Goal: Communication & Community: Connect with others

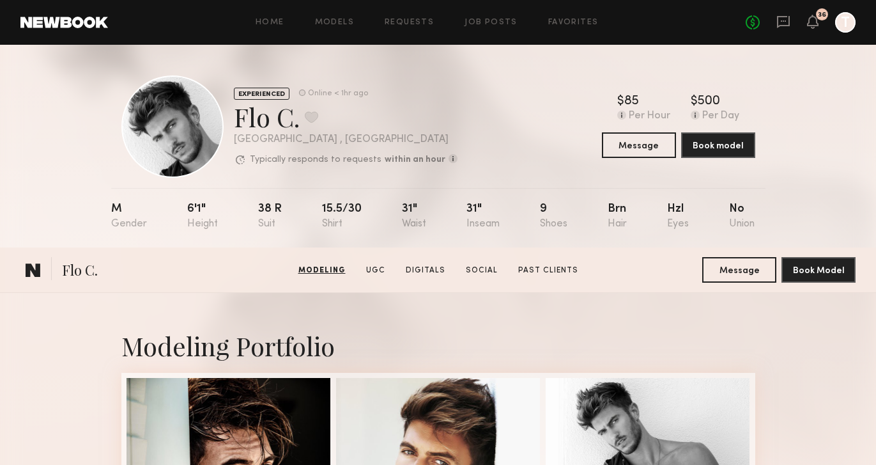
scroll to position [249, 0]
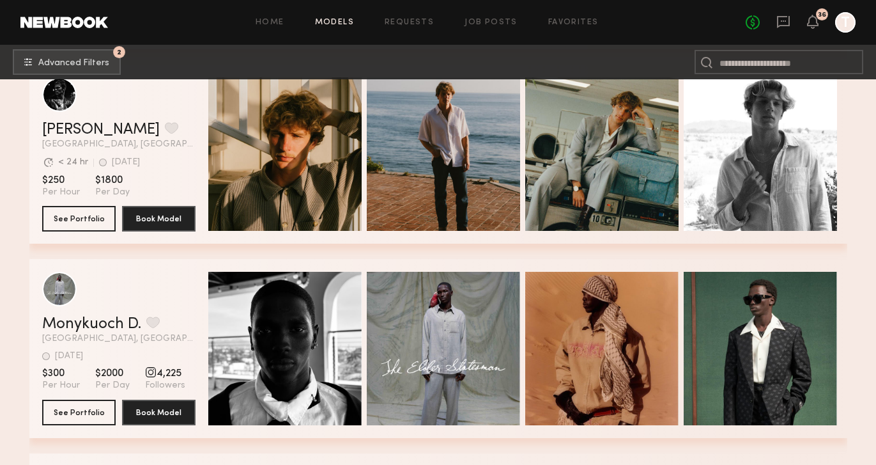
scroll to position [22381, 0]
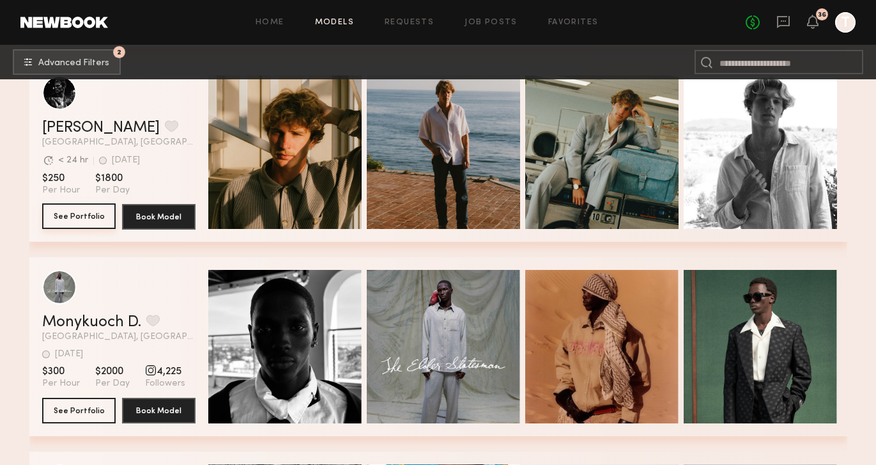
click at [85, 212] on button "See Portfolio" at bounding box center [78, 216] width 73 height 26
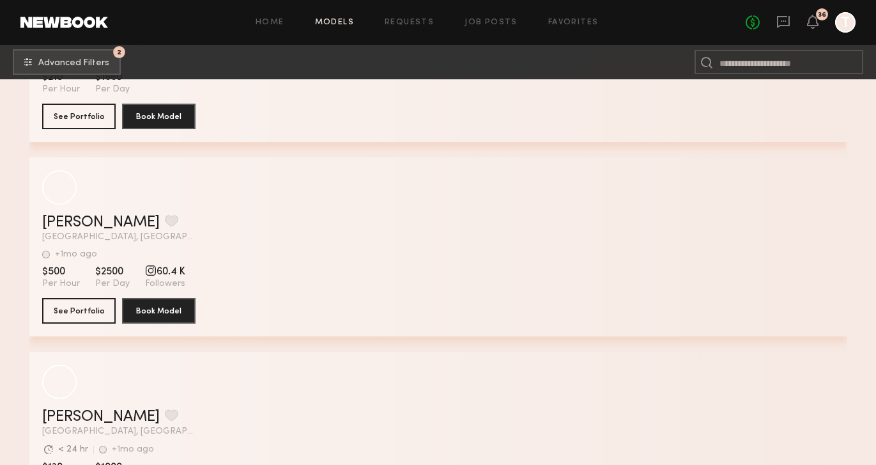
scroll to position [27967, 0]
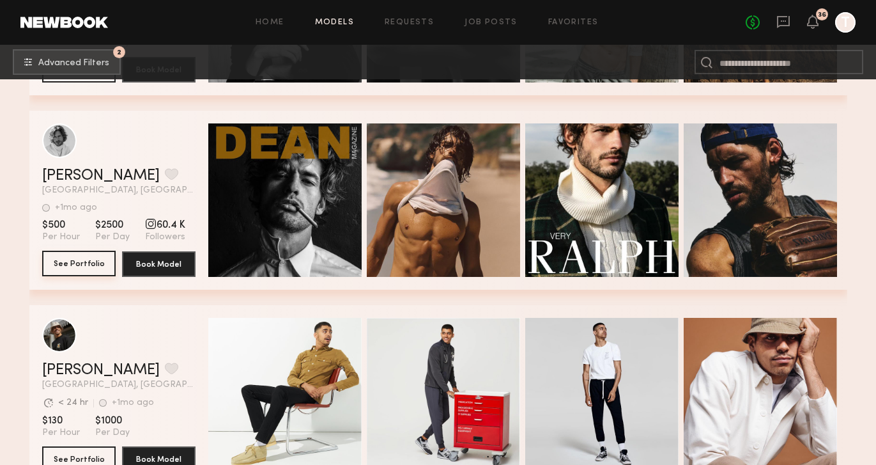
click at [87, 263] on button "See Portfolio" at bounding box center [78, 263] width 73 height 26
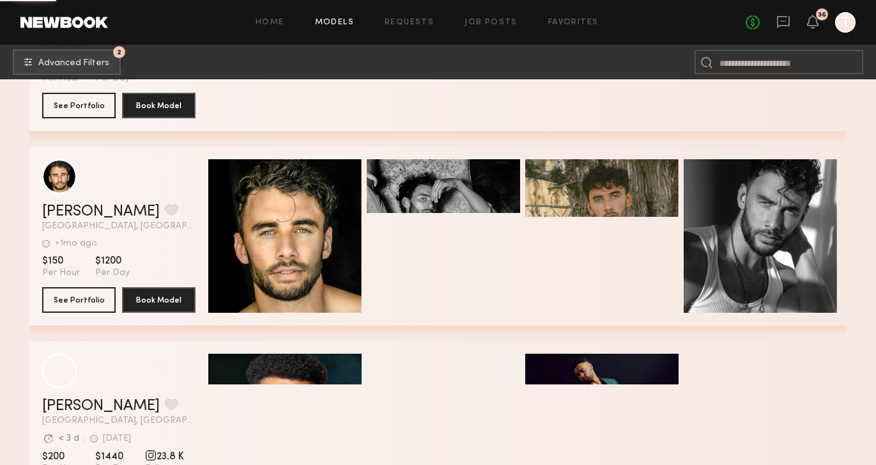
scroll to position [32024, 0]
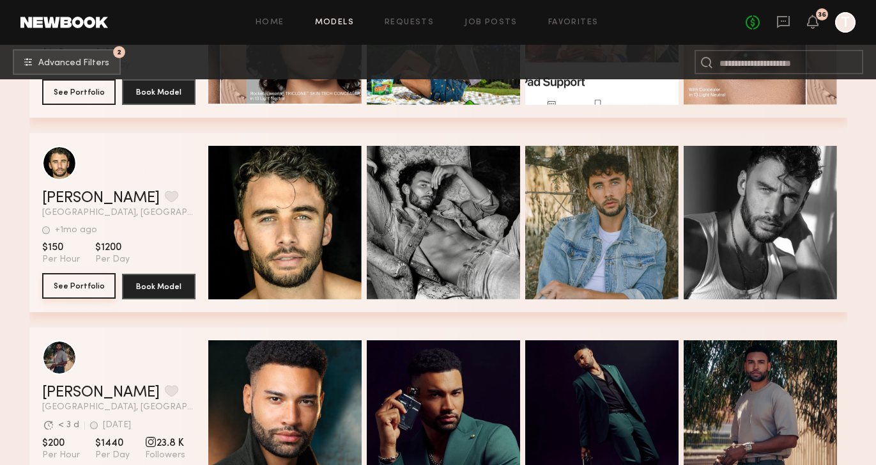
click at [63, 283] on button "See Portfolio" at bounding box center [78, 286] width 73 height 26
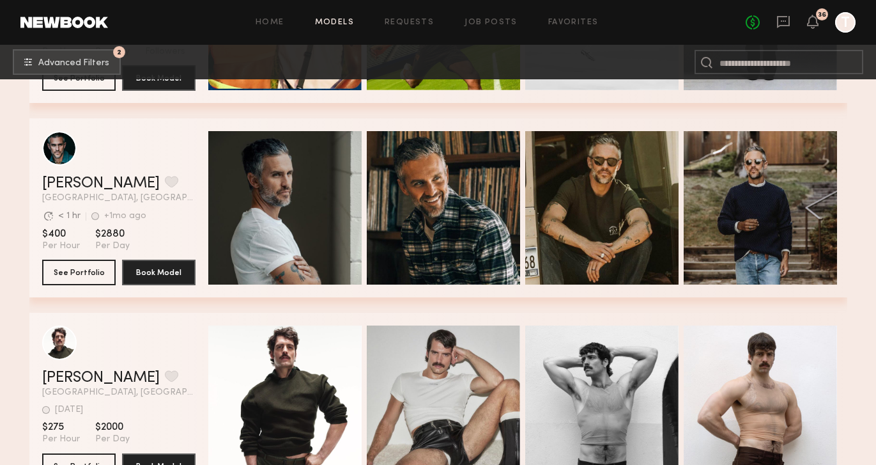
scroll to position [35765, 0]
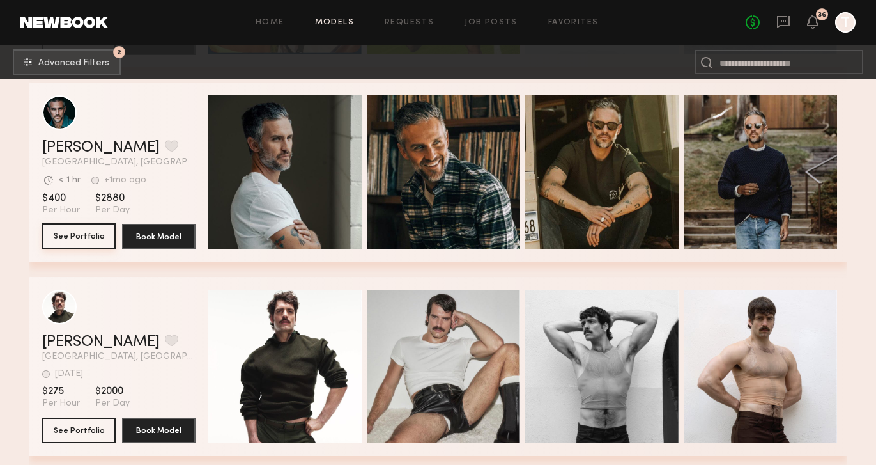
click at [68, 226] on button "See Portfolio" at bounding box center [78, 236] width 73 height 26
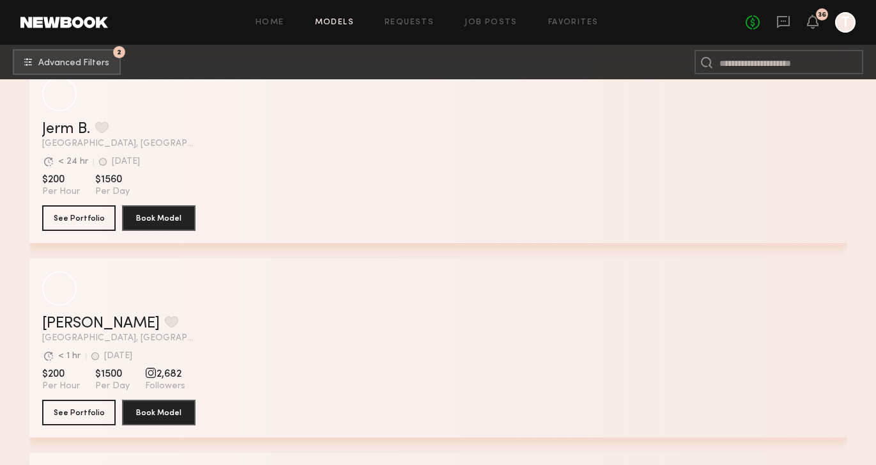
scroll to position [42021, 0]
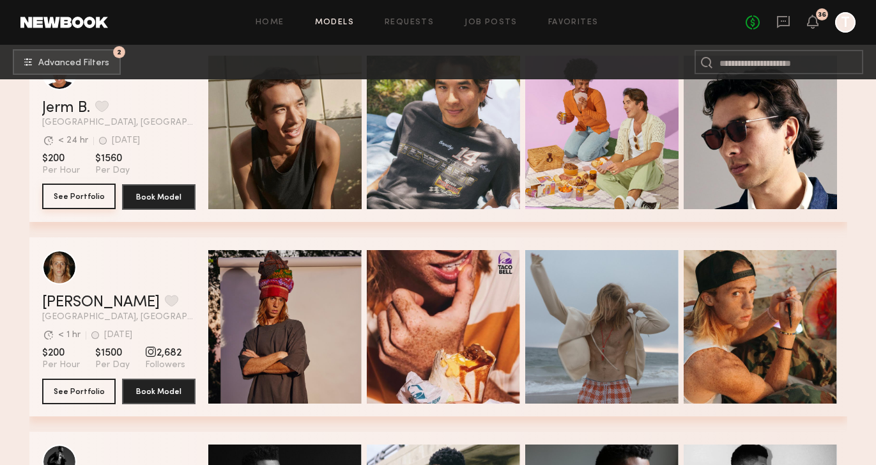
click at [88, 199] on button "See Portfolio" at bounding box center [78, 196] width 73 height 26
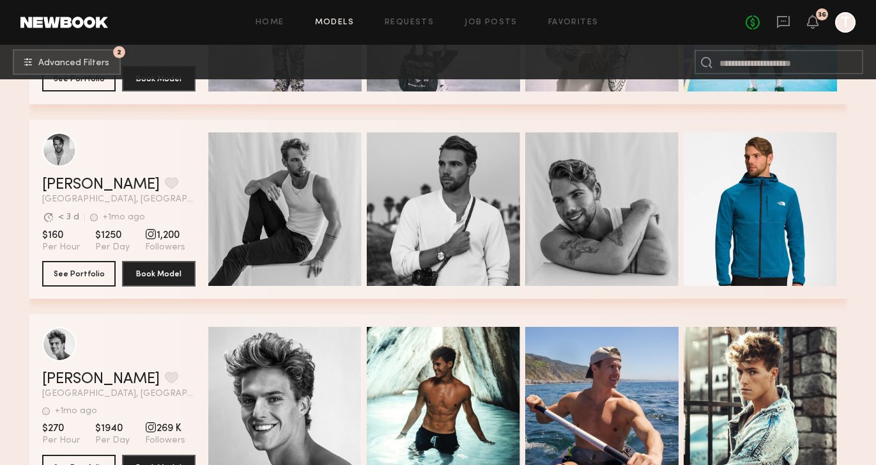
scroll to position [44095, 0]
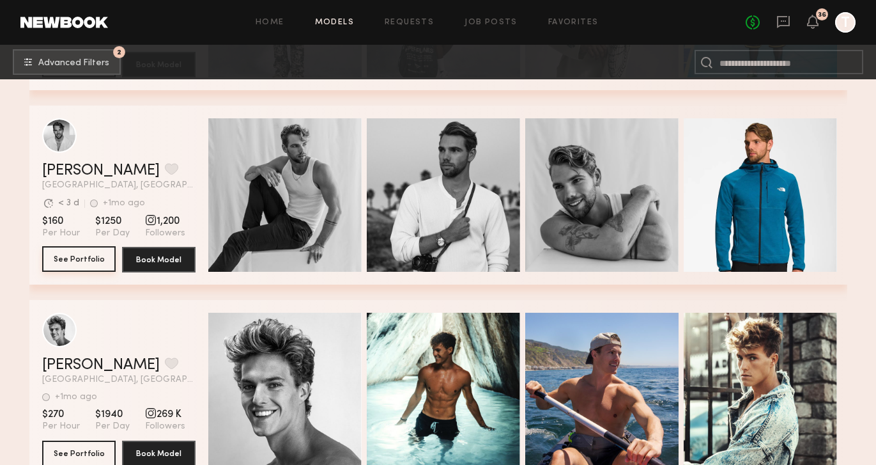
click at [83, 261] on button "See Portfolio" at bounding box center [78, 259] width 73 height 26
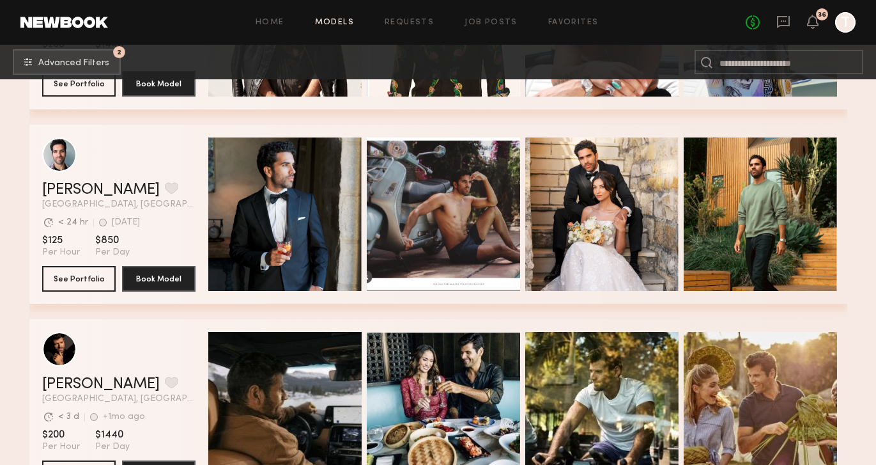
scroll to position [45048, 0]
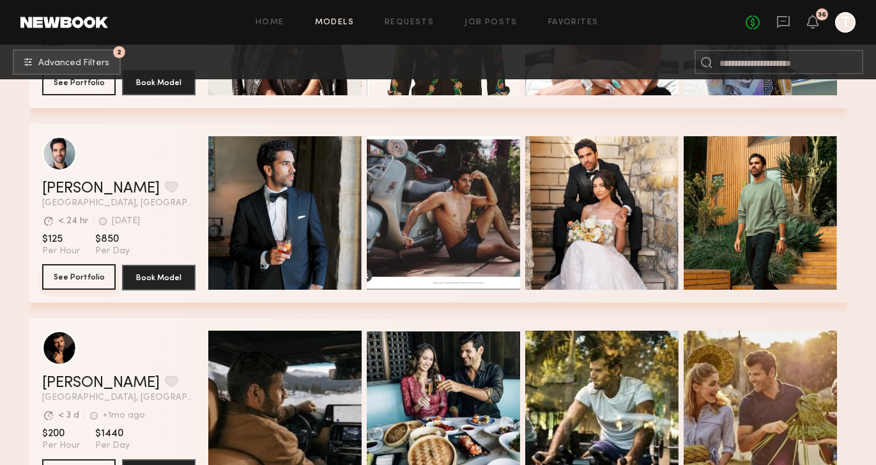
click at [56, 277] on button "See Portfolio" at bounding box center [78, 277] width 73 height 26
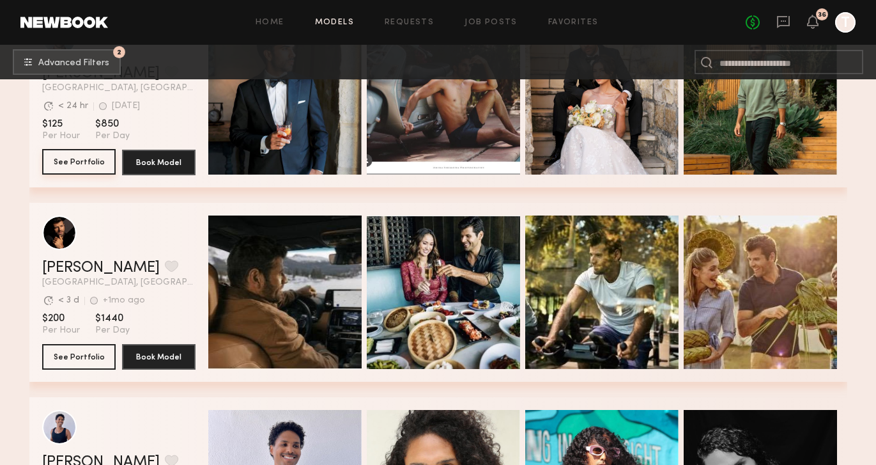
scroll to position [45162, 0]
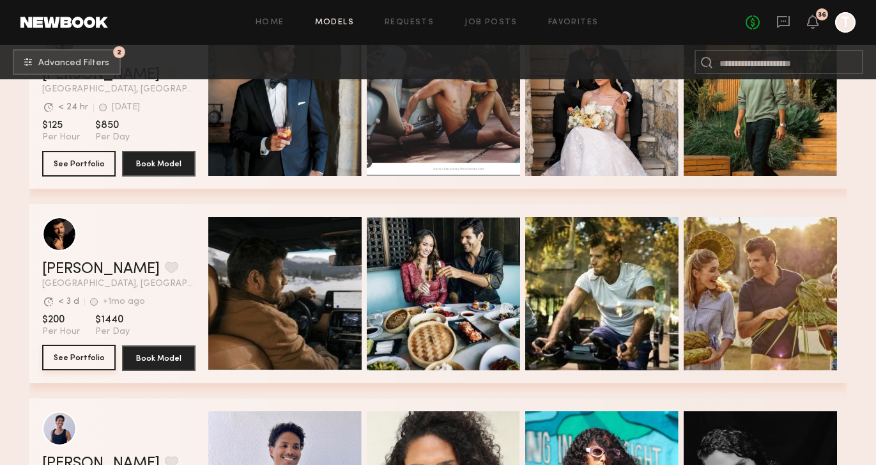
click at [84, 352] on button "See Portfolio" at bounding box center [78, 357] width 73 height 26
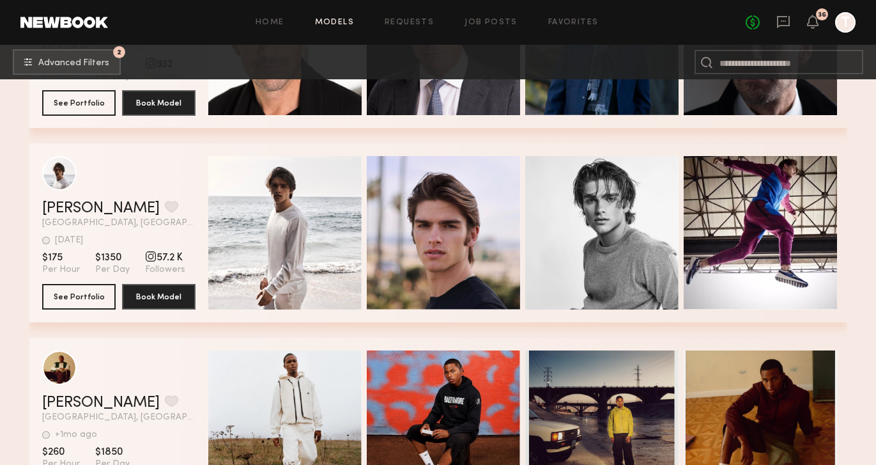
scroll to position [46415, 0]
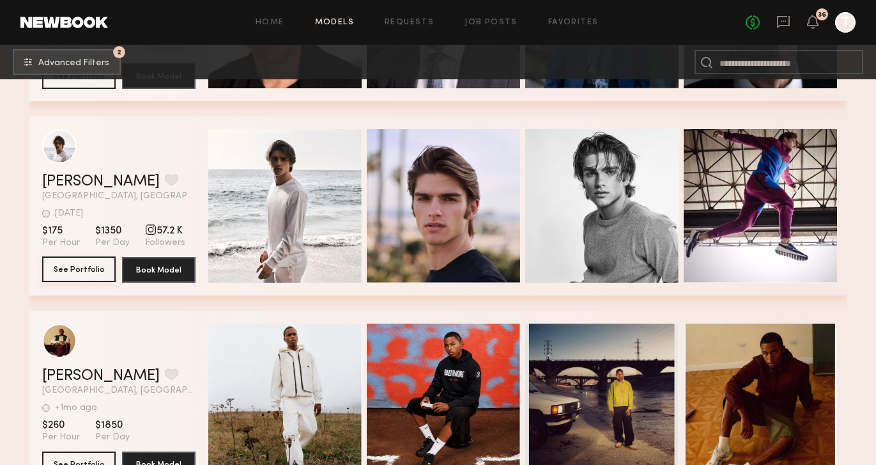
click at [73, 273] on button "See Portfolio" at bounding box center [78, 269] width 73 height 26
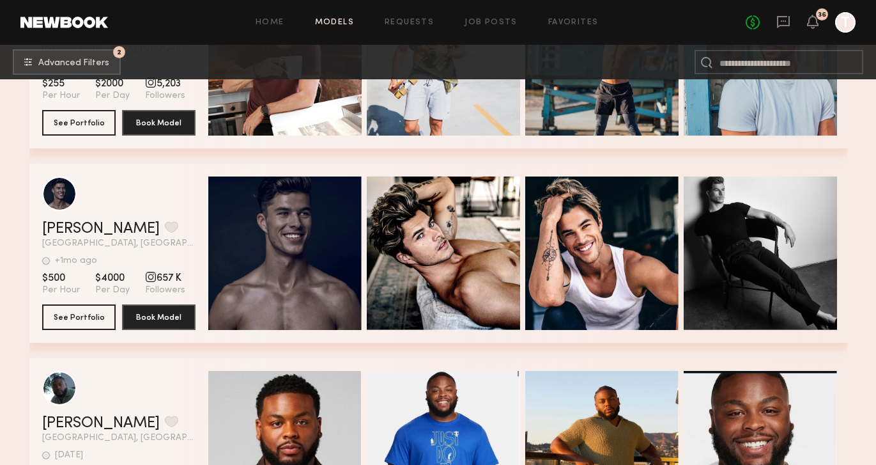
scroll to position [46968, 0]
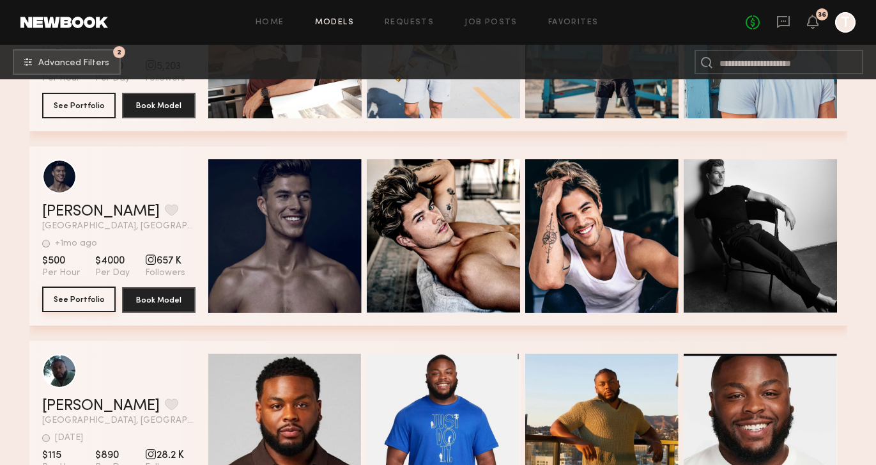
click at [75, 295] on button "See Portfolio" at bounding box center [78, 299] width 73 height 26
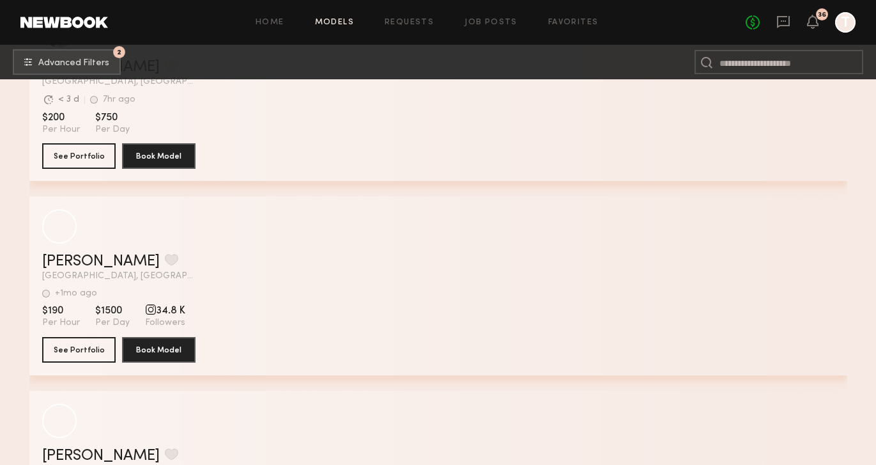
scroll to position [49447, 0]
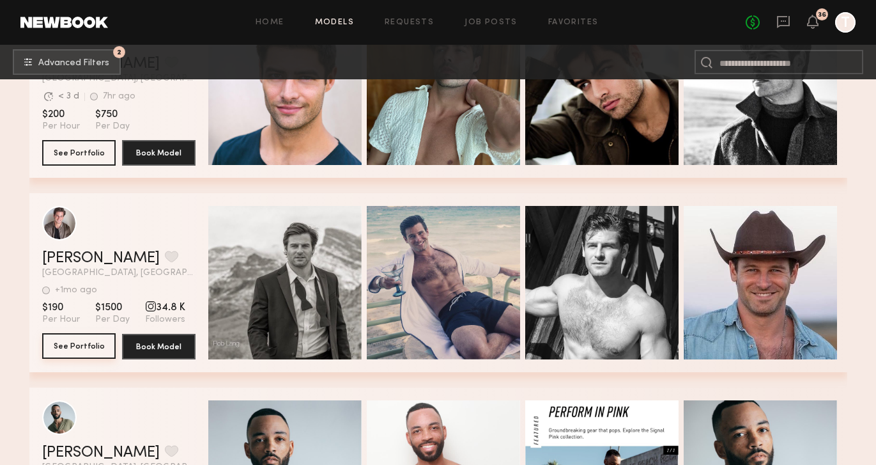
click at [67, 348] on button "See Portfolio" at bounding box center [78, 346] width 73 height 26
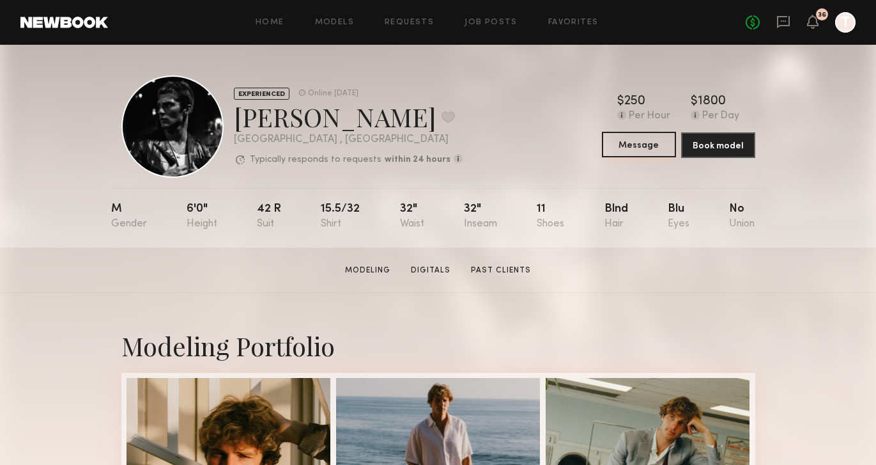
click at [631, 153] on button "Message" at bounding box center [639, 145] width 74 height 26
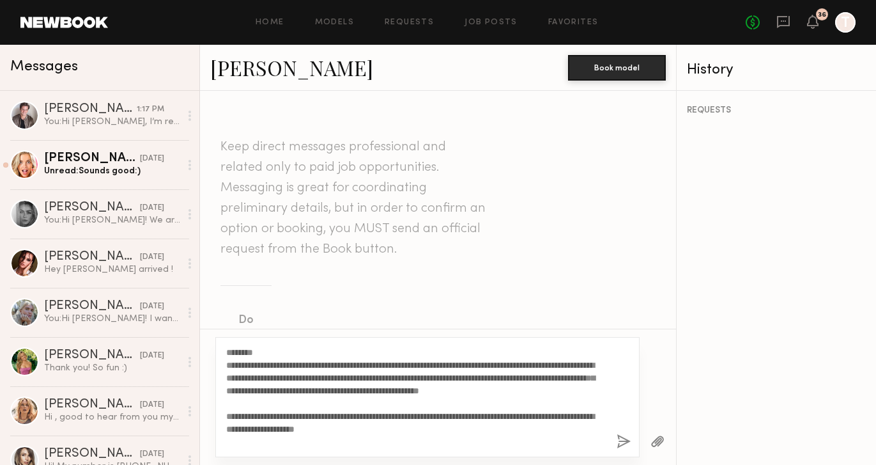
click at [247, 355] on textarea "**********" at bounding box center [416, 397] width 380 height 102
type textarea "**********"
click at [620, 444] on button "button" at bounding box center [624, 442] width 14 height 16
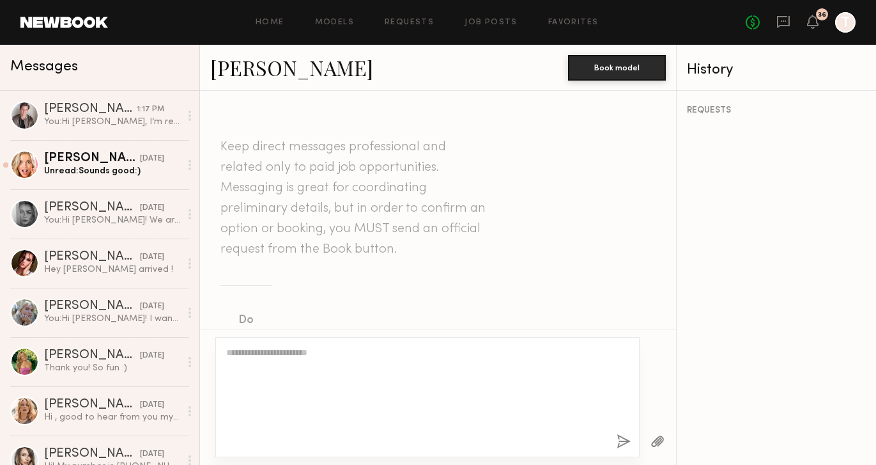
scroll to position [520, 0]
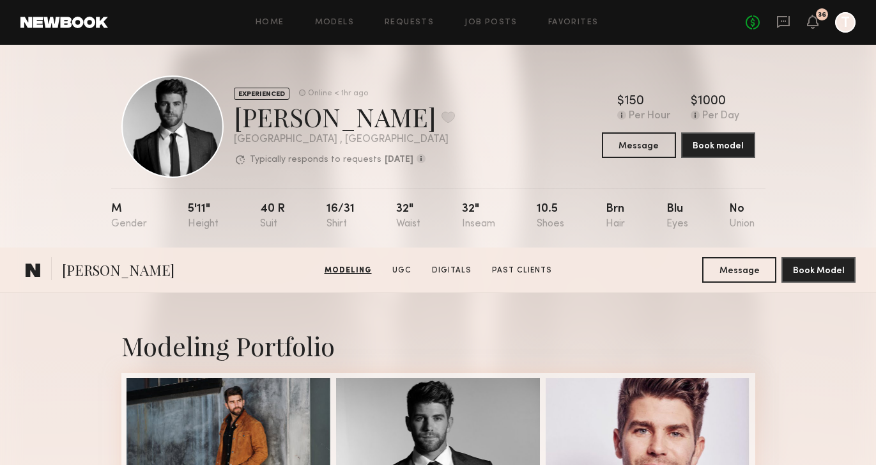
scroll to position [344, 0]
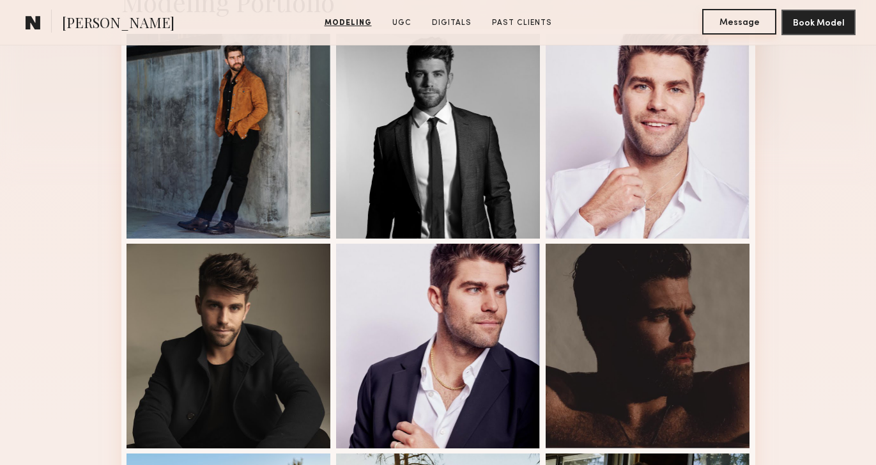
click at [748, 26] on button "Message" at bounding box center [739, 22] width 74 height 26
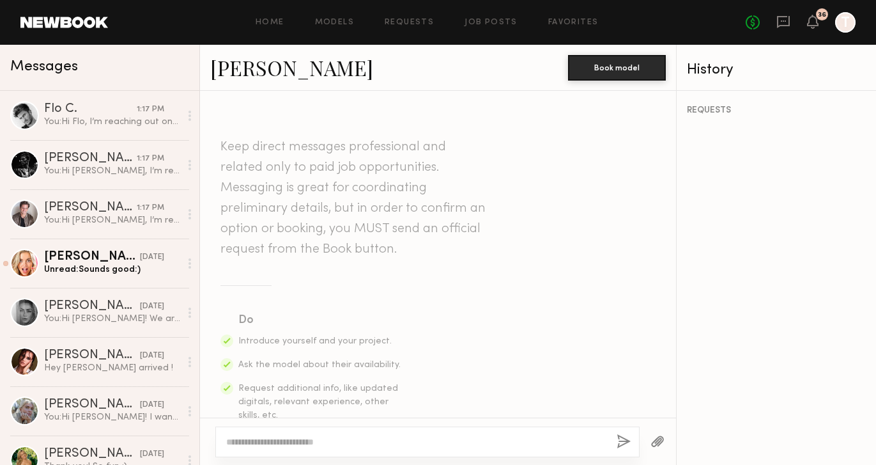
click at [240, 441] on textarea at bounding box center [416, 441] width 380 height 13
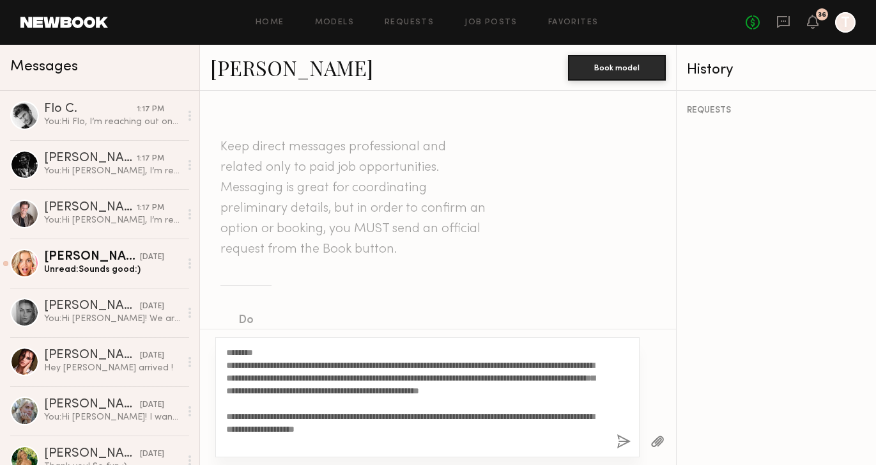
click at [244, 348] on textarea "**********" at bounding box center [416, 397] width 380 height 102
click at [328, 407] on textarea "**********" at bounding box center [416, 397] width 380 height 102
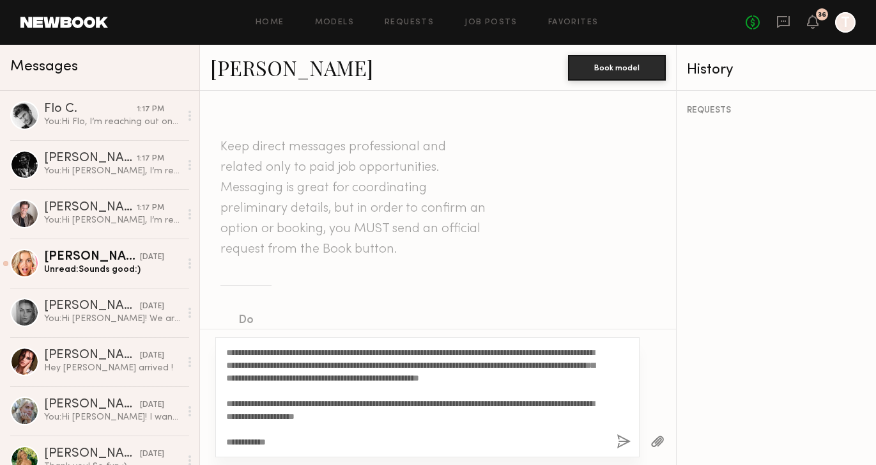
type textarea "**********"
click at [628, 439] on button "button" at bounding box center [624, 442] width 14 height 16
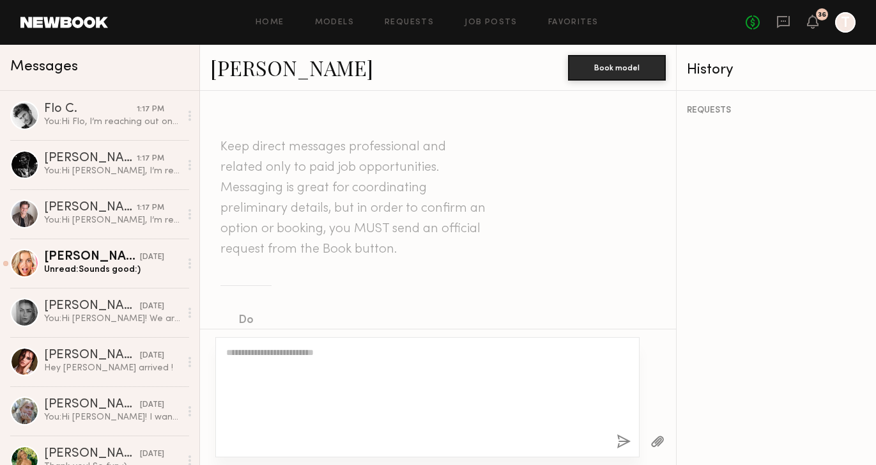
scroll to position [0, 0]
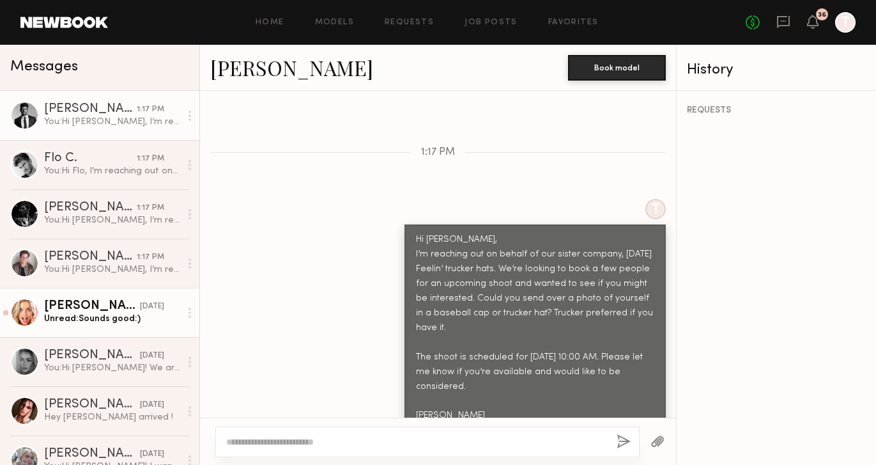
click at [70, 321] on div "Unread: Sounds good:)" at bounding box center [112, 318] width 136 height 12
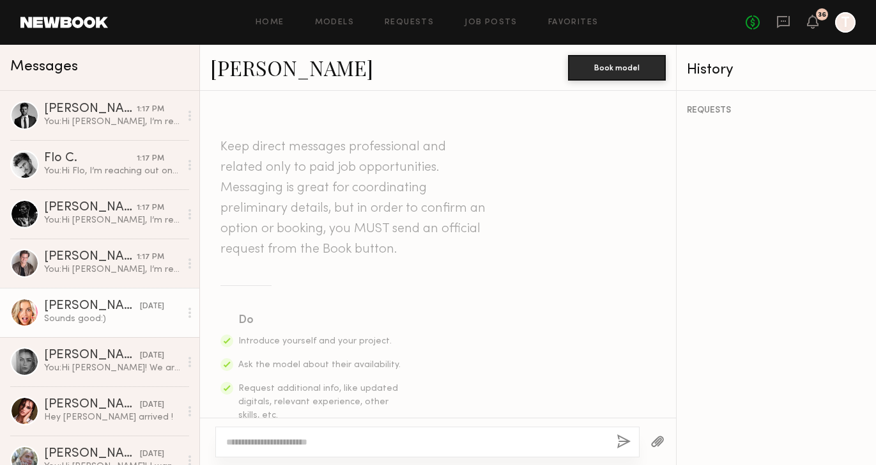
click at [254, 70] on link "Brook S." at bounding box center [291, 67] width 163 height 27
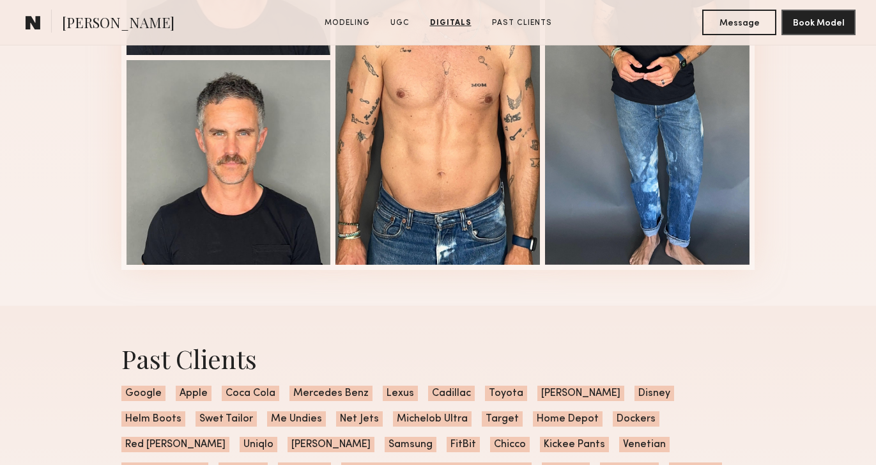
scroll to position [2513, 0]
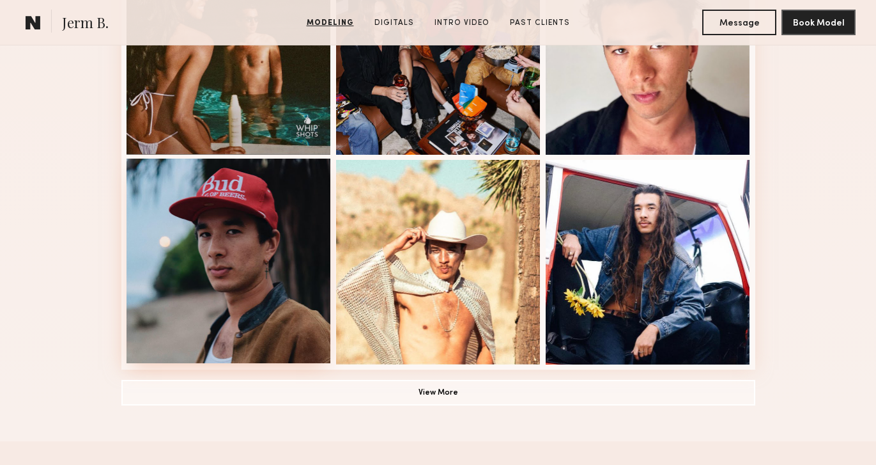
scroll to position [853, 0]
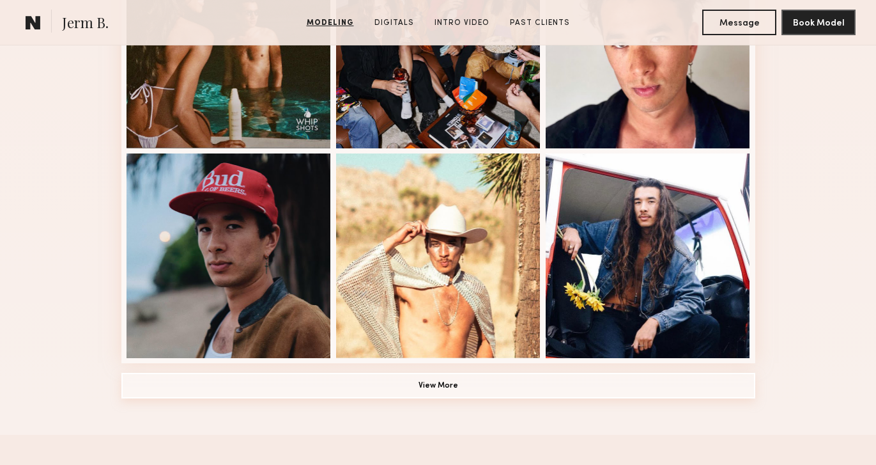
click at [428, 384] on button "View More" at bounding box center [438, 386] width 634 height 26
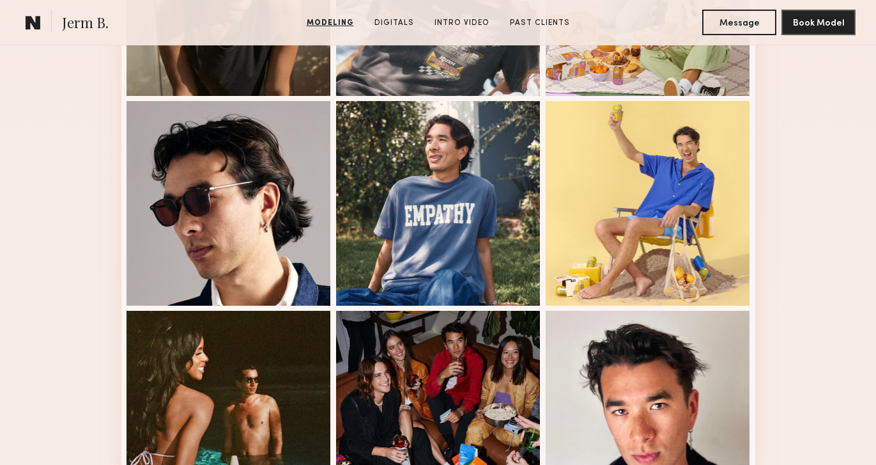
scroll to position [684, 0]
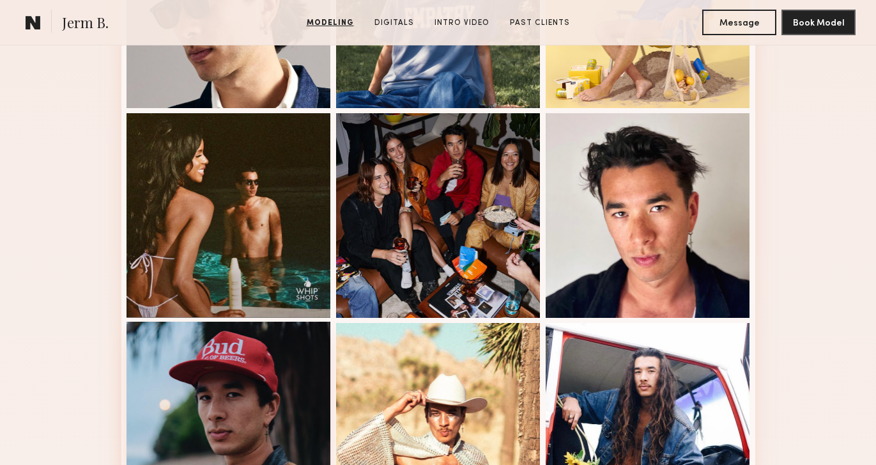
click at [206, 416] on div at bounding box center [229, 423] width 204 height 204
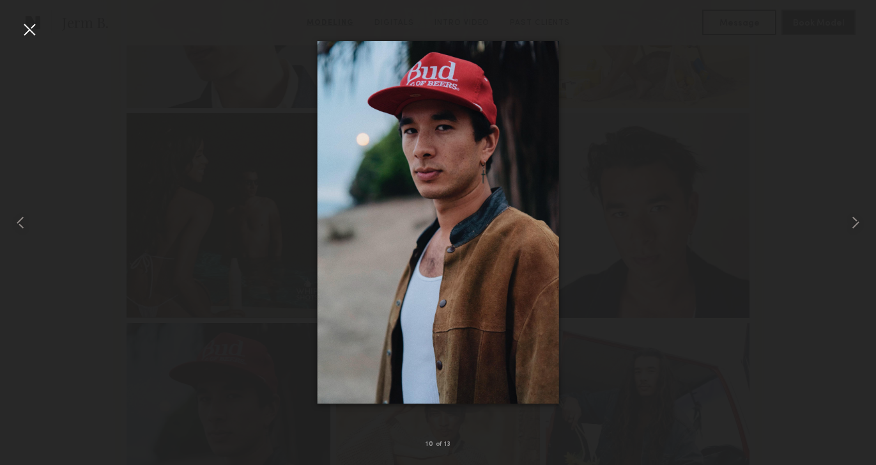
click at [29, 28] on div at bounding box center [29, 29] width 20 height 20
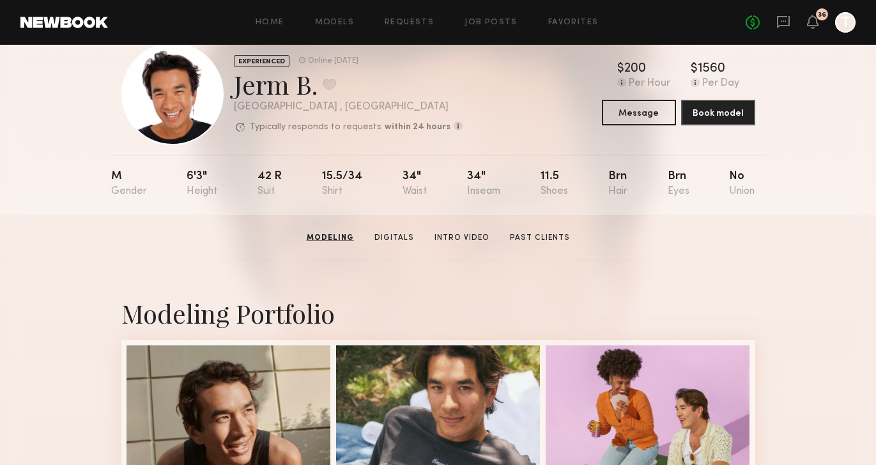
scroll to position [0, 0]
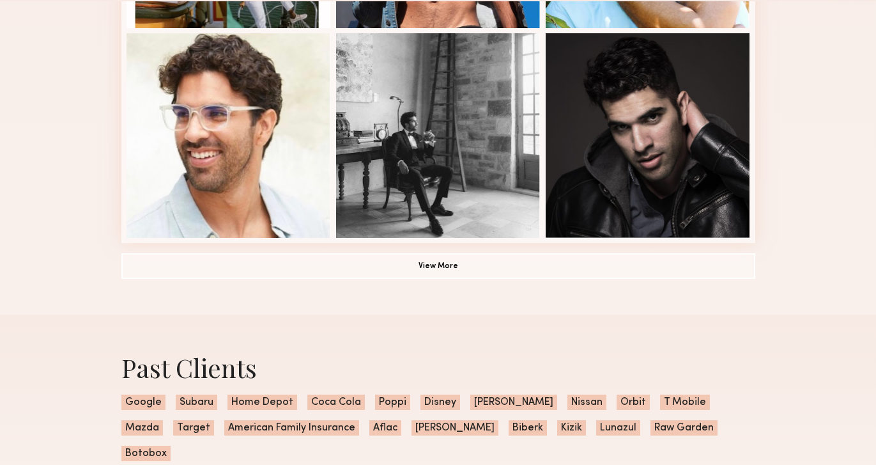
scroll to position [928, 0]
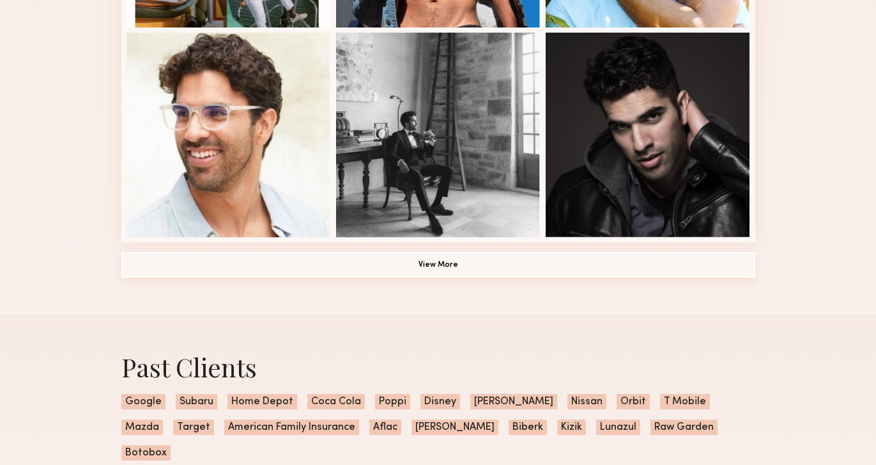
click at [330, 272] on button "View More" at bounding box center [438, 265] width 634 height 26
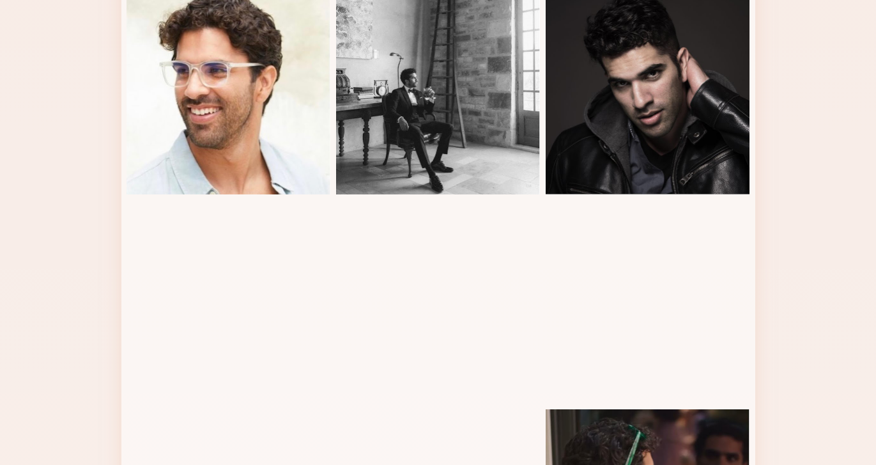
scroll to position [223, 0]
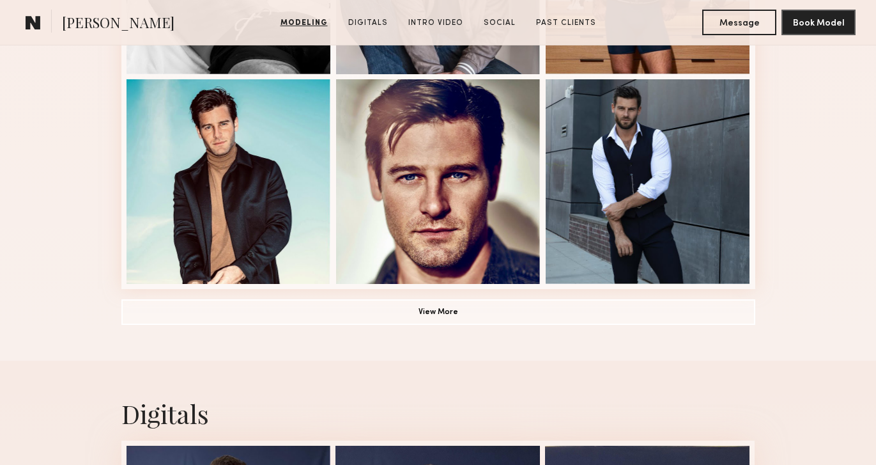
scroll to position [948, 0]
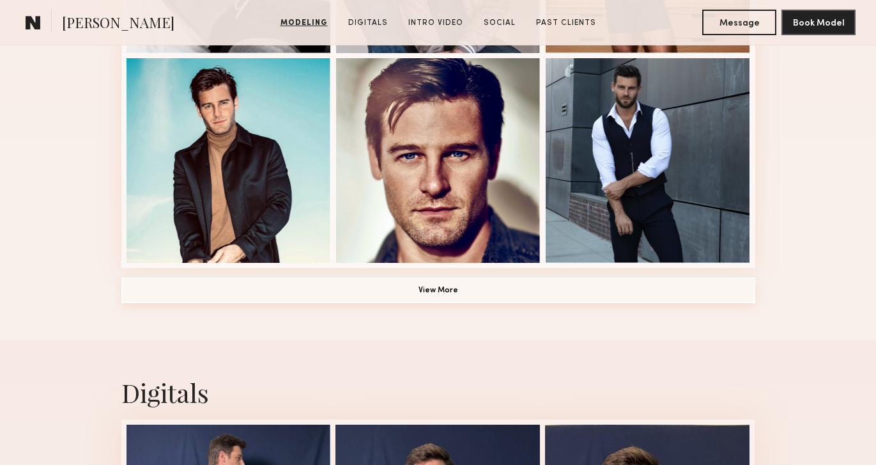
click at [426, 289] on button "View More" at bounding box center [438, 290] width 634 height 26
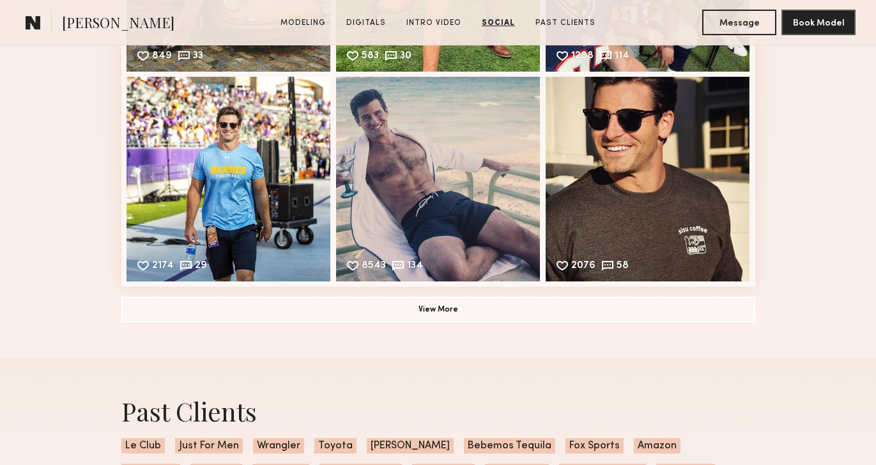
scroll to position [3338, 0]
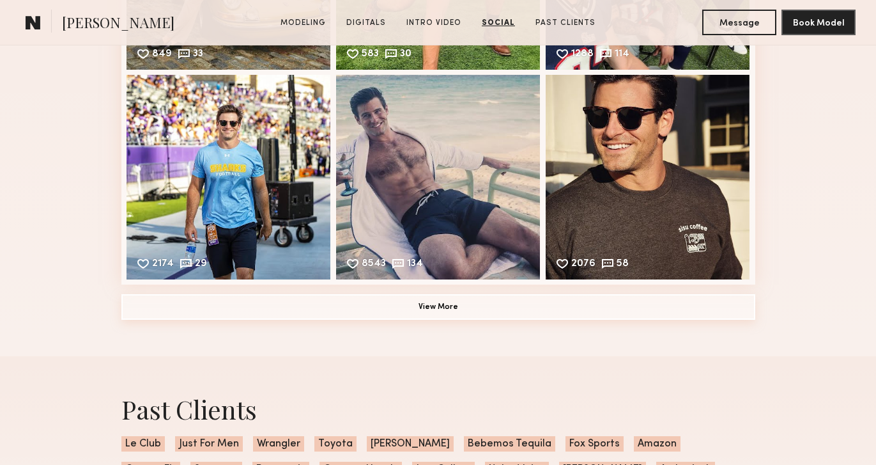
click at [449, 310] on button "View More" at bounding box center [438, 307] width 634 height 26
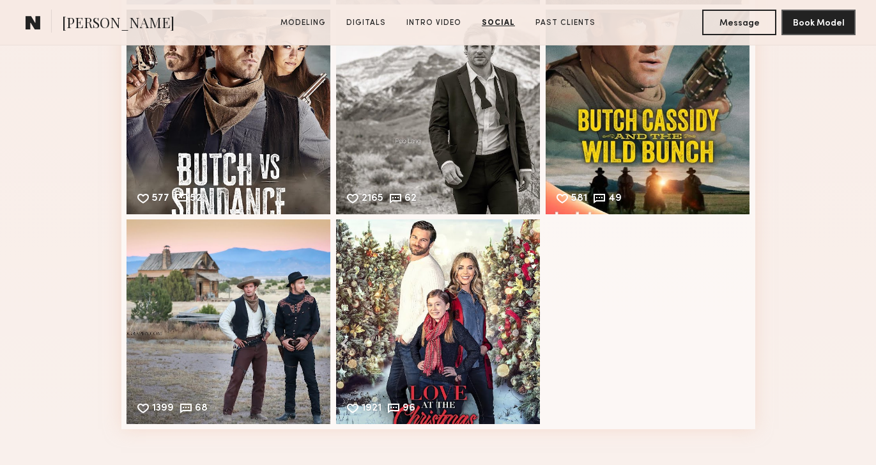
scroll to position [3632, 0]
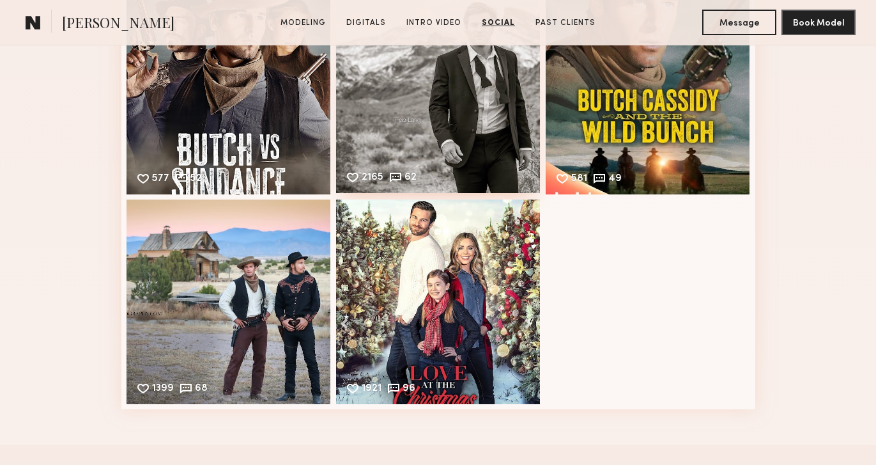
click at [468, 137] on div "2165 62 Likes & comments displayed to show model’s engagement" at bounding box center [438, 90] width 204 height 204
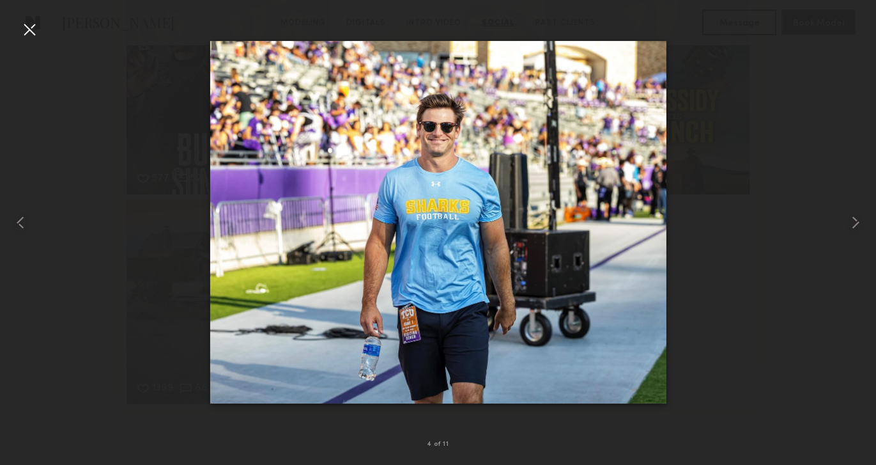
click at [30, 27] on div at bounding box center [29, 29] width 20 height 20
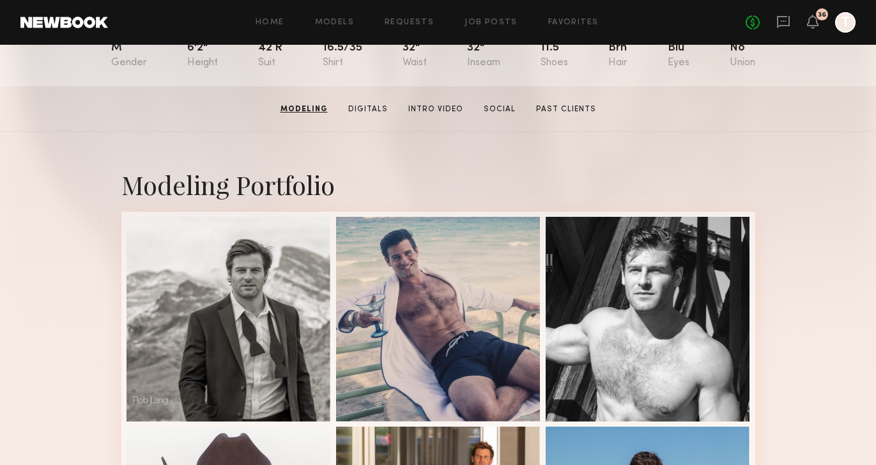
scroll to position [0, 0]
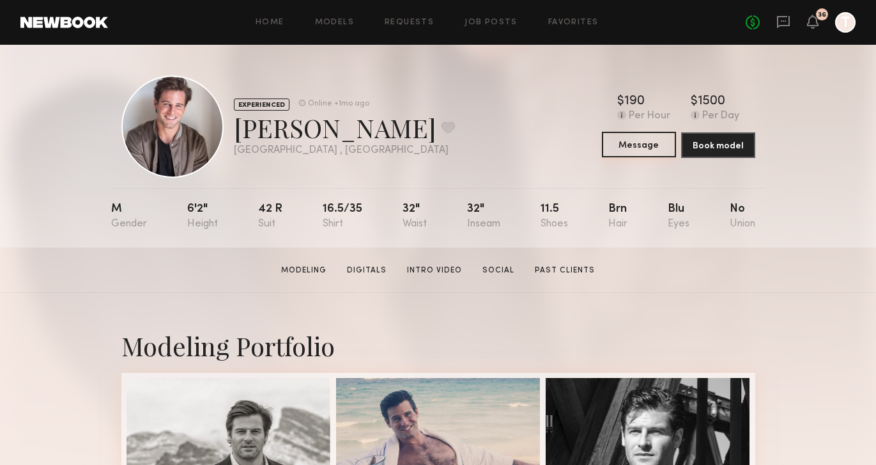
click at [666, 142] on button "Message" at bounding box center [639, 145] width 74 height 26
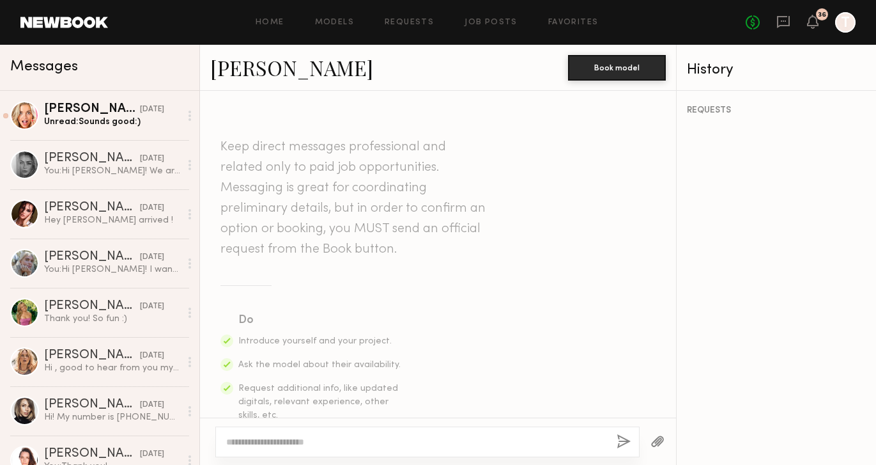
click at [245, 436] on textarea at bounding box center [416, 441] width 380 height 13
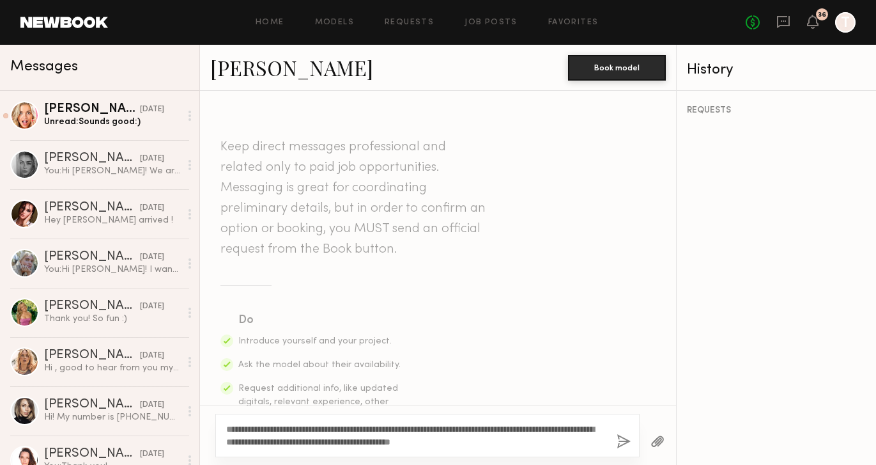
click at [376, 428] on textarea "**********" at bounding box center [416, 435] width 380 height 26
click at [542, 440] on textarea "**********" at bounding box center [416, 435] width 380 height 26
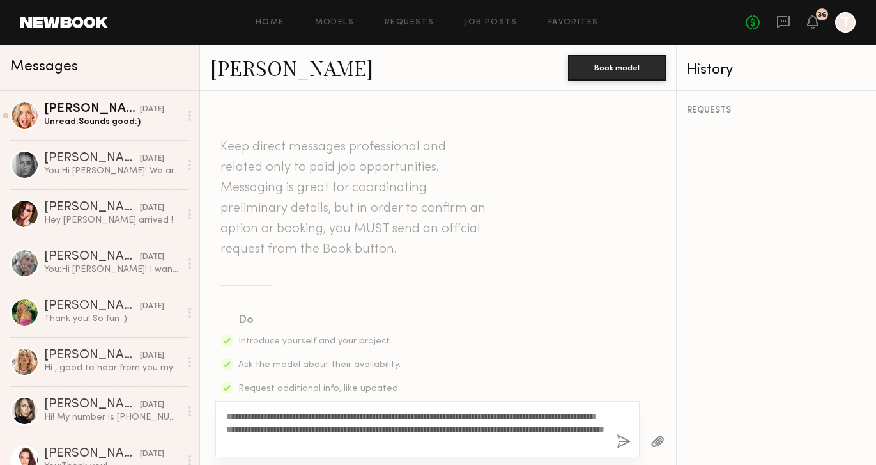
drag, startPoint x: 461, startPoint y: 440, endPoint x: 212, endPoint y: 389, distance: 254.5
click at [212, 389] on div "**********" at bounding box center [438, 278] width 476 height 374
type textarea "**********"
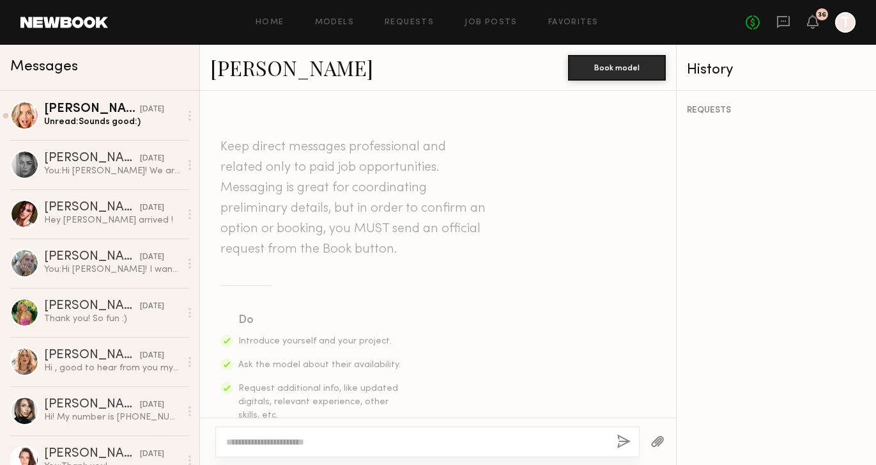
paste textarea "**********"
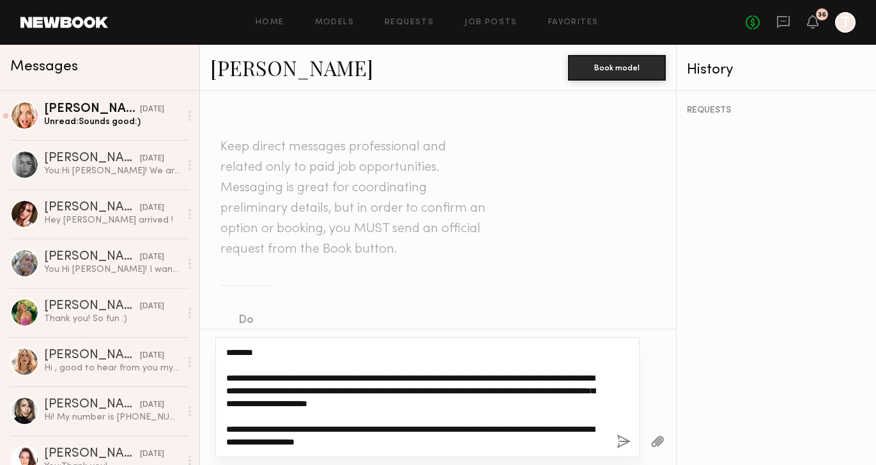
scroll to position [1, 0]
click at [365, 357] on textarea "**********" at bounding box center [416, 397] width 380 height 102
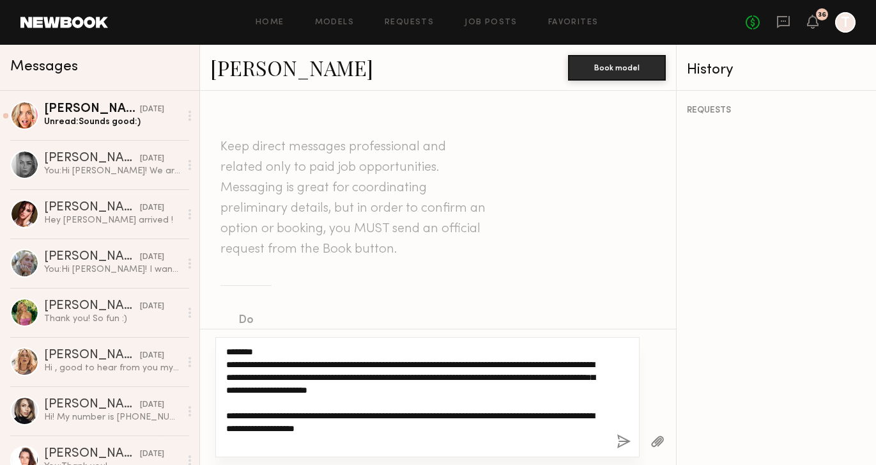
scroll to position [0, 0]
click at [452, 400] on textarea "**********" at bounding box center [416, 397] width 380 height 102
click at [447, 426] on textarea "**********" at bounding box center [416, 397] width 380 height 102
click at [535, 389] on textarea "**********" at bounding box center [416, 397] width 380 height 102
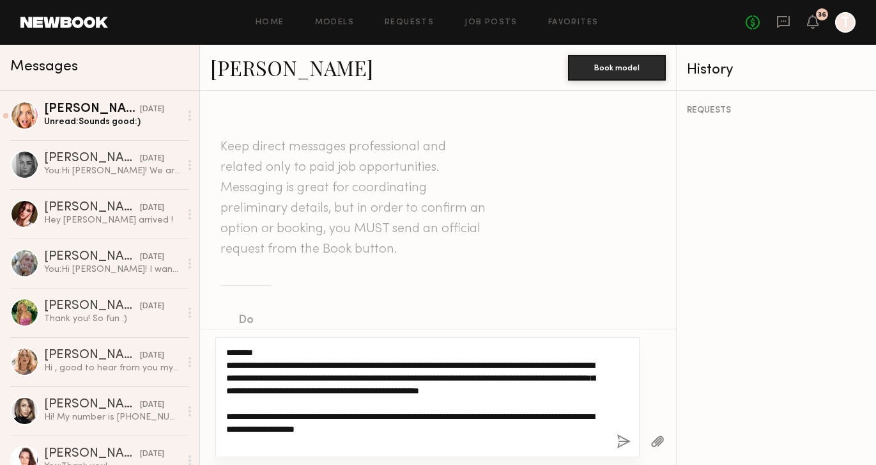
drag, startPoint x: 279, startPoint y: 441, endPoint x: 211, endPoint y: 323, distance: 136.6
click at [211, 323] on div "Keep direct messages professional and related only to paid job opportunities. M…" at bounding box center [438, 278] width 476 height 374
click at [482, 445] on textarea "**********" at bounding box center [416, 397] width 380 height 102
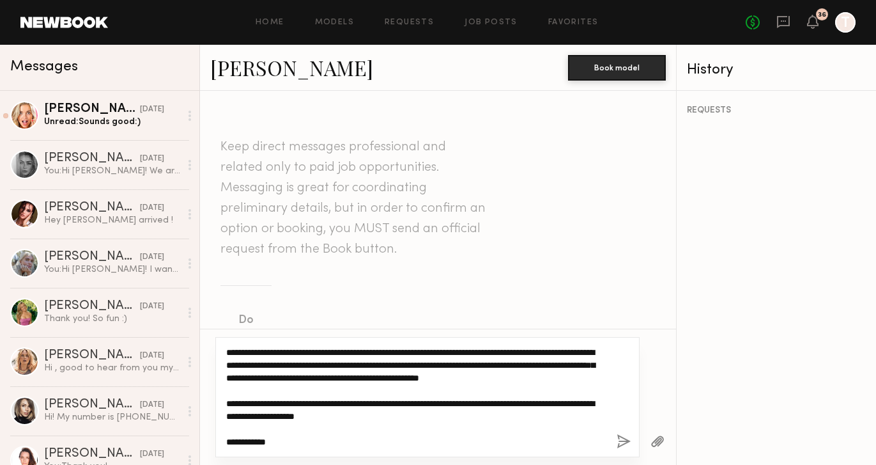
click at [442, 442] on textarea "**********" at bounding box center [416, 397] width 380 height 102
type textarea "**********"
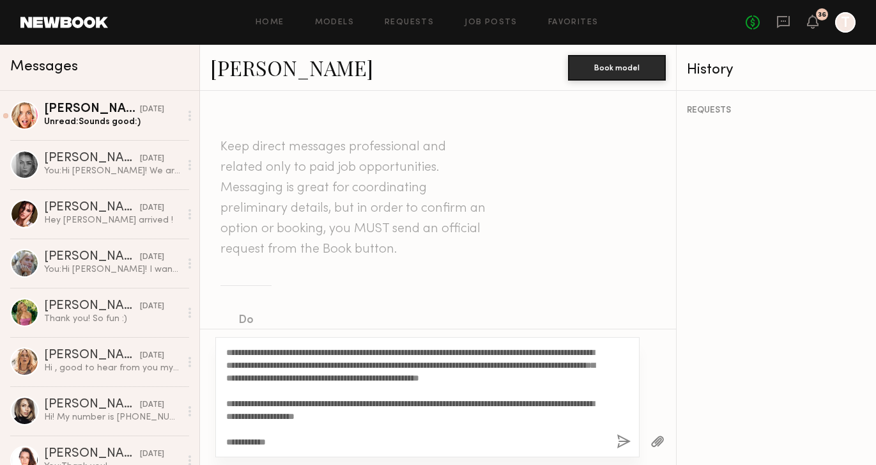
click at [623, 442] on button "button" at bounding box center [624, 442] width 14 height 16
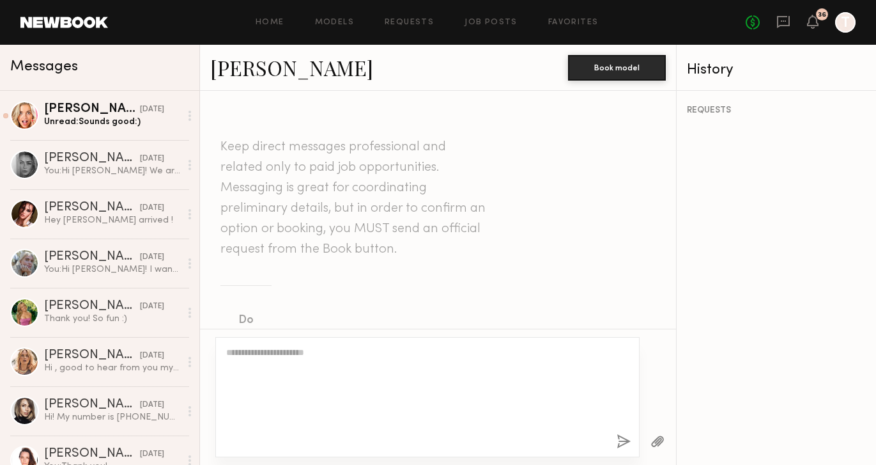
scroll to position [0, 0]
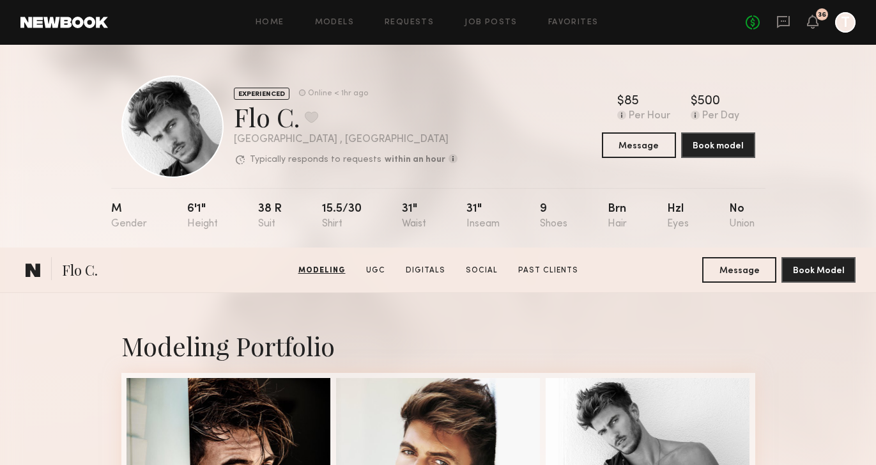
scroll to position [249, 0]
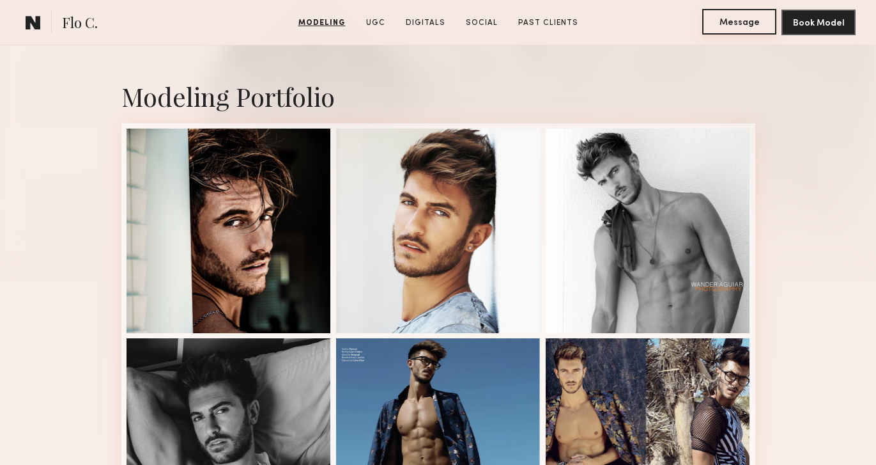
click at [757, 25] on button "Message" at bounding box center [739, 22] width 74 height 26
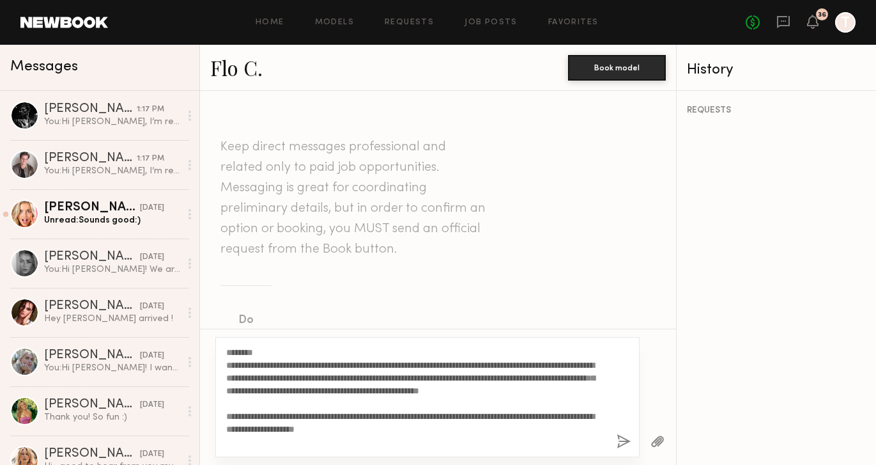
click at [244, 350] on textarea "**********" at bounding box center [416, 397] width 380 height 102
click at [291, 410] on textarea "**********" at bounding box center [416, 397] width 380 height 102
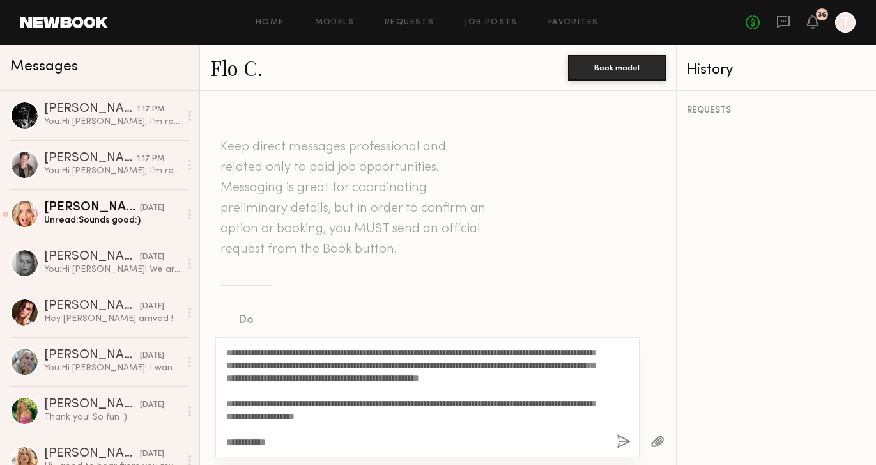
type textarea "**********"
click at [622, 435] on button "button" at bounding box center [624, 442] width 14 height 16
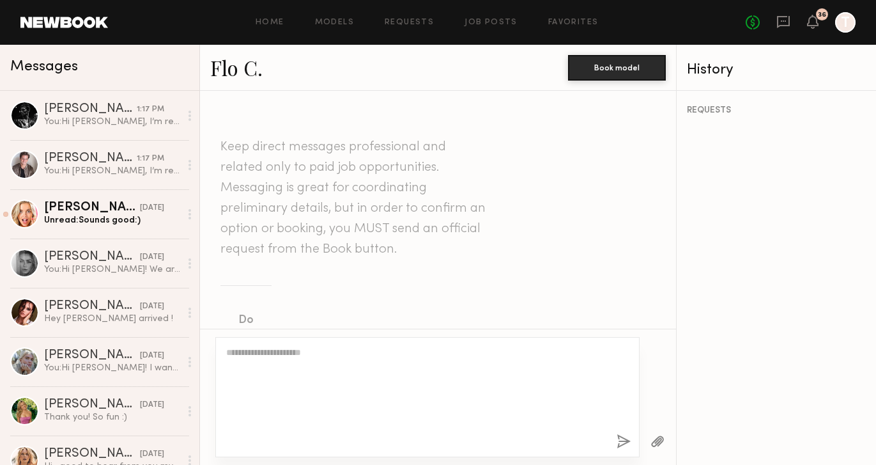
scroll to position [0, 0]
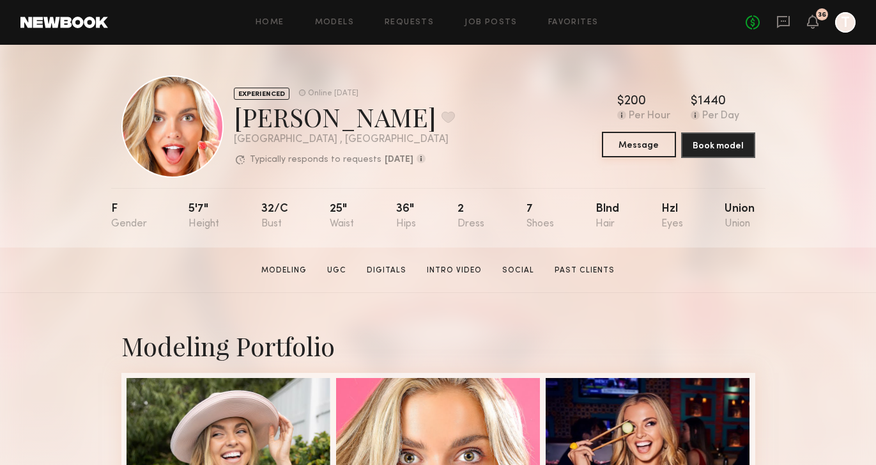
click at [634, 151] on button "Message" at bounding box center [639, 145] width 74 height 26
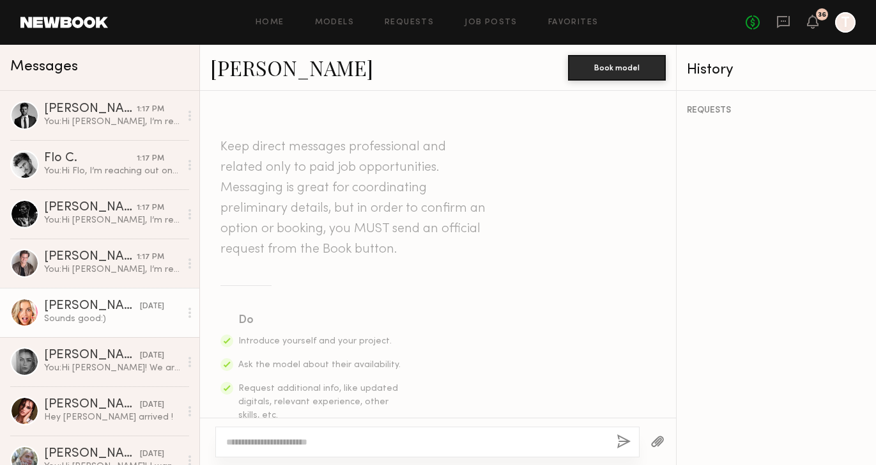
scroll to position [8, 0]
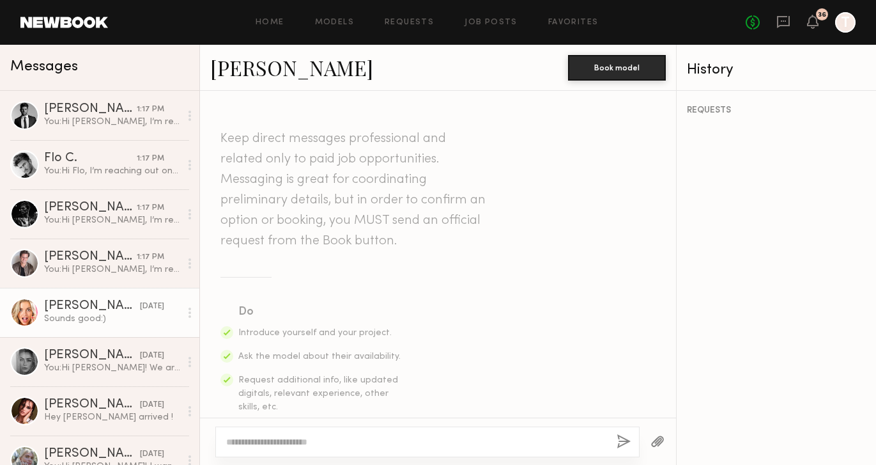
click at [230, 78] on link "[PERSON_NAME]" at bounding box center [291, 67] width 163 height 27
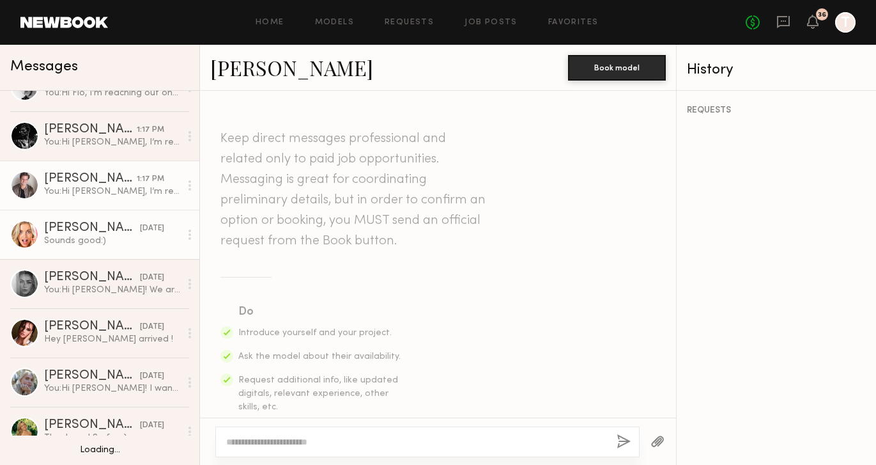
scroll to position [82, 0]
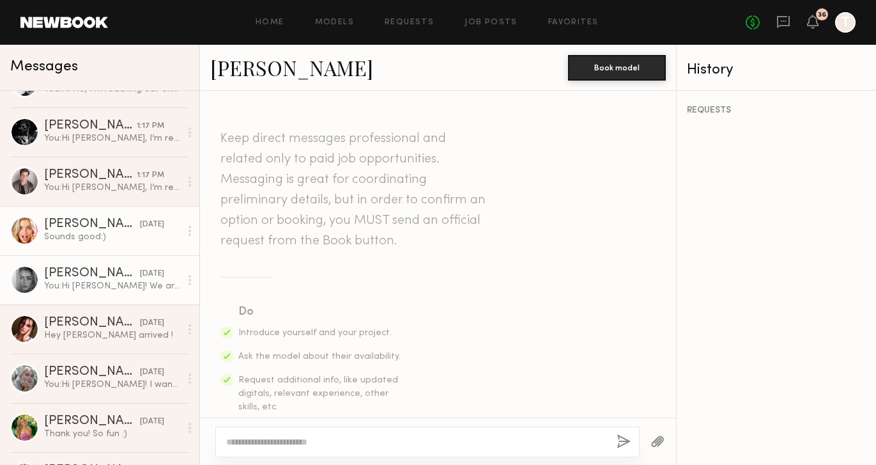
click at [102, 286] on div "You: Hi Taylor! We are having another shoot for Friday Feelin'. We are shooting…" at bounding box center [112, 286] width 136 height 12
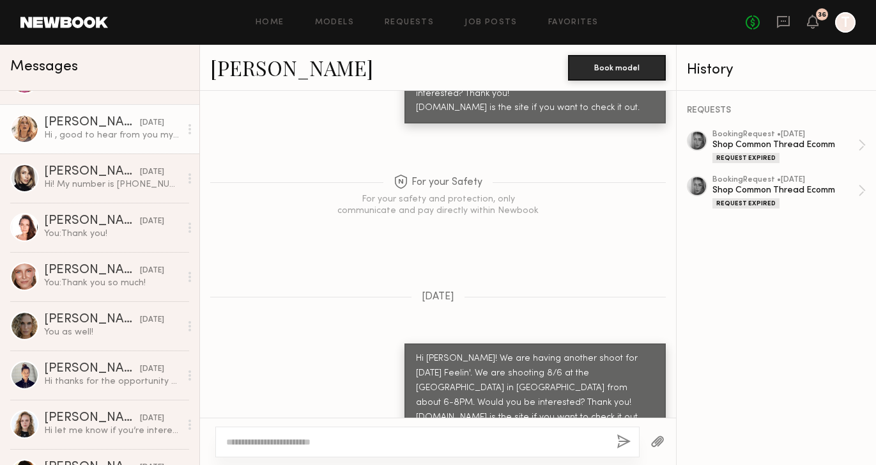
scroll to position [441, 0]
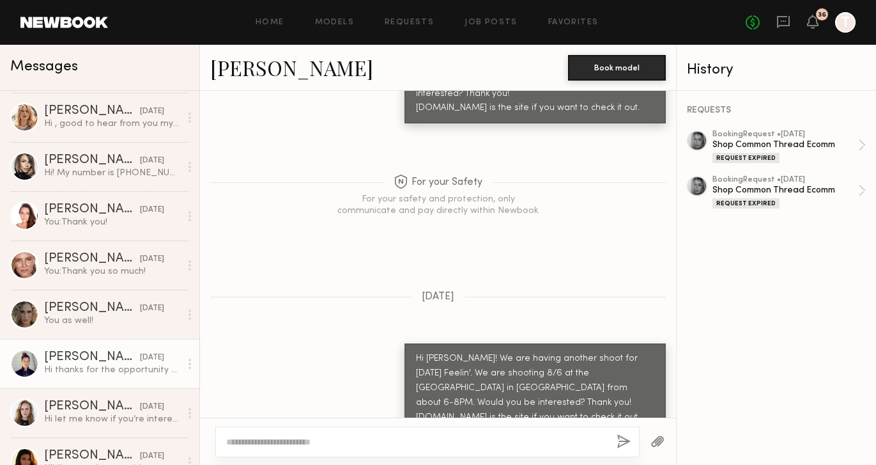
click at [98, 360] on div "Jana C." at bounding box center [92, 357] width 96 height 13
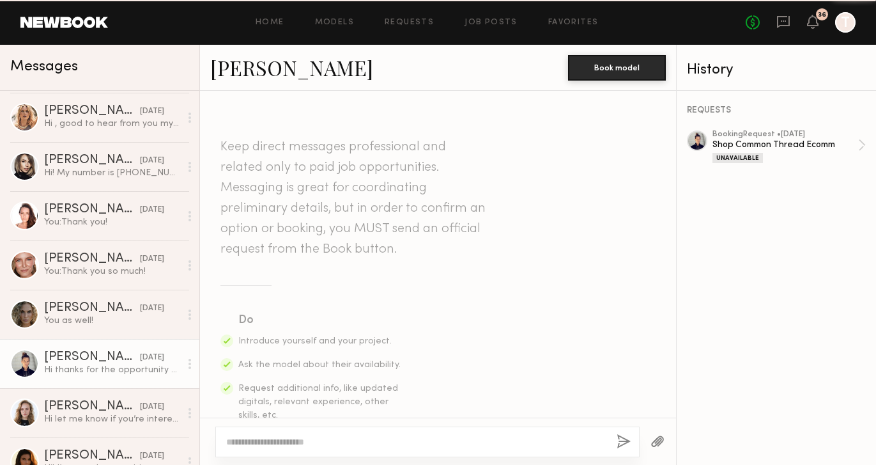
scroll to position [681, 0]
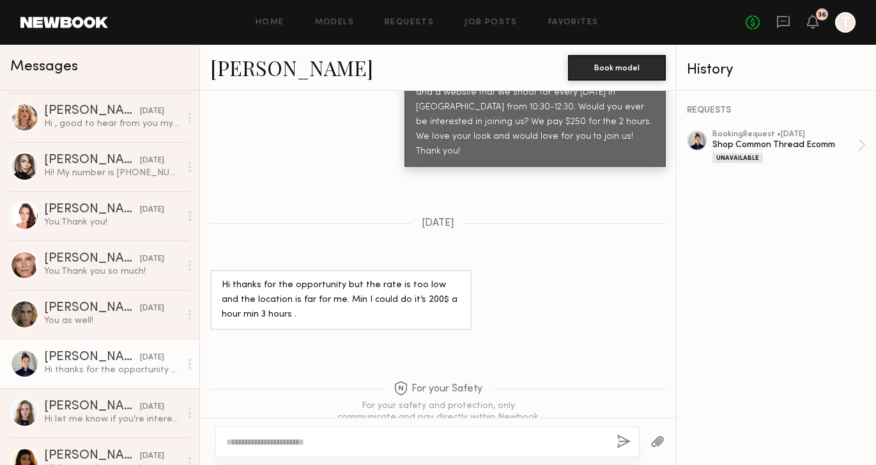
click at [256, 73] on link "Jana C." at bounding box center [291, 67] width 163 height 27
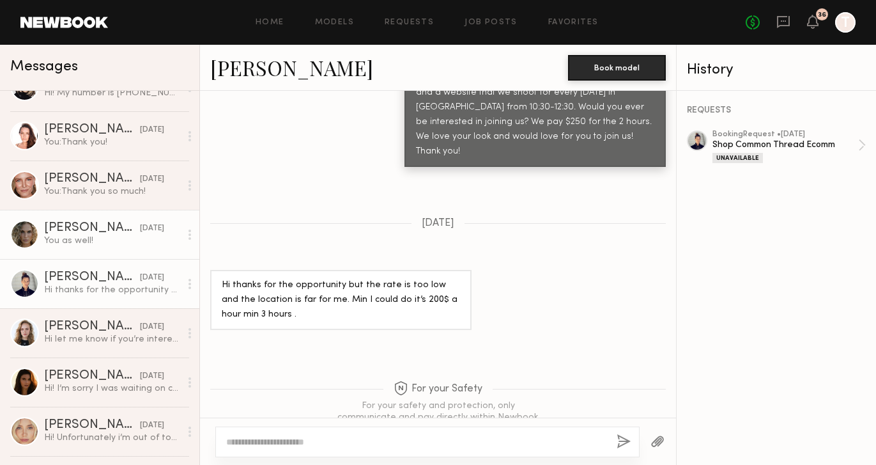
scroll to position [527, 0]
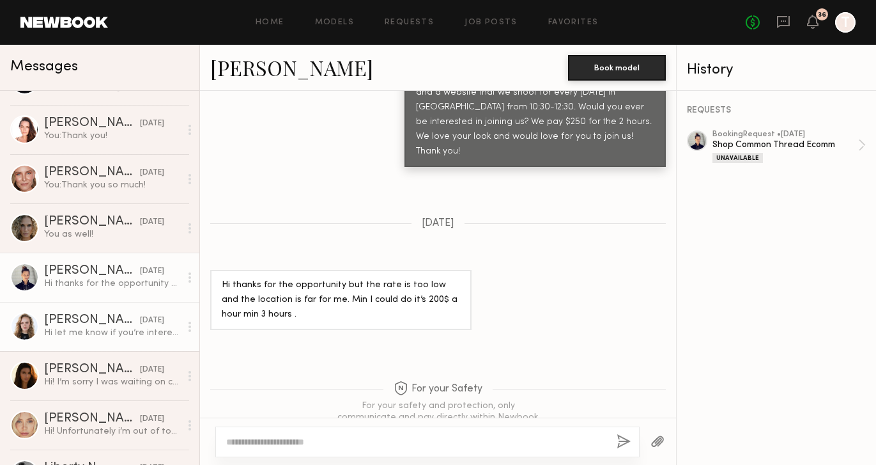
click at [89, 330] on div "Hi let me know if you’re interested, thank you :)" at bounding box center [112, 333] width 136 height 12
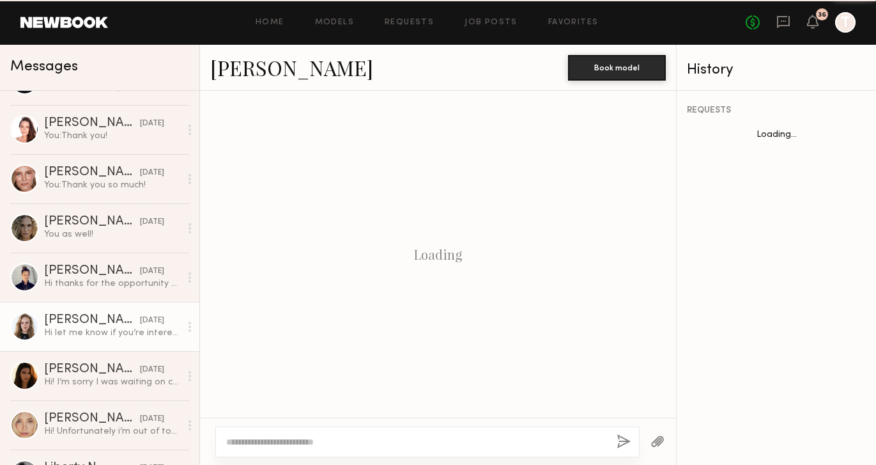
scroll to position [1277, 0]
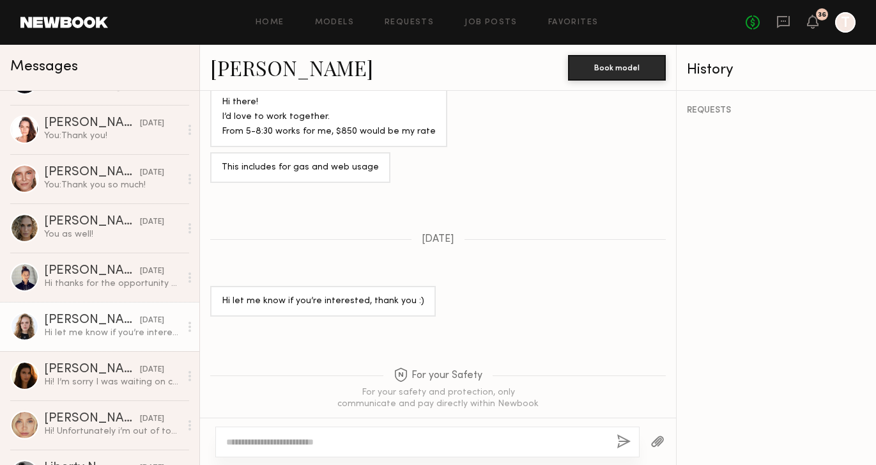
click at [277, 68] on link "Jessica B." at bounding box center [291, 67] width 163 height 27
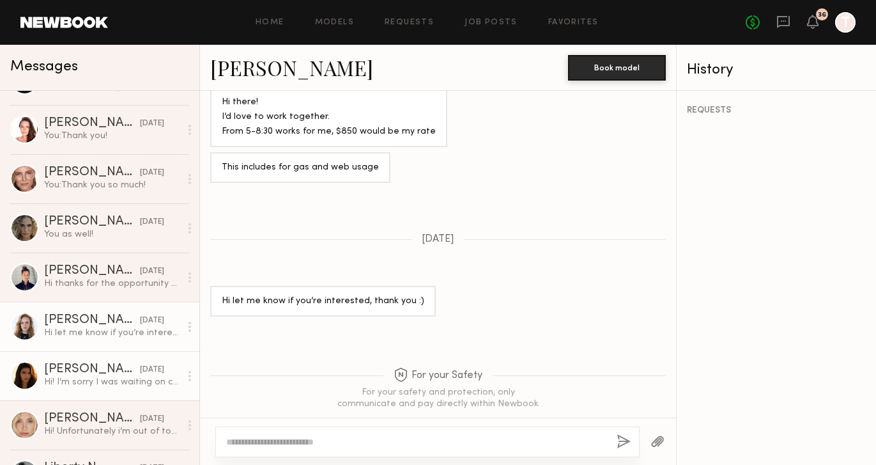
click at [86, 380] on div "Hi! I’m sorry I was waiting on confirmation from my NY agents and I have to be …" at bounding box center [112, 382] width 136 height 12
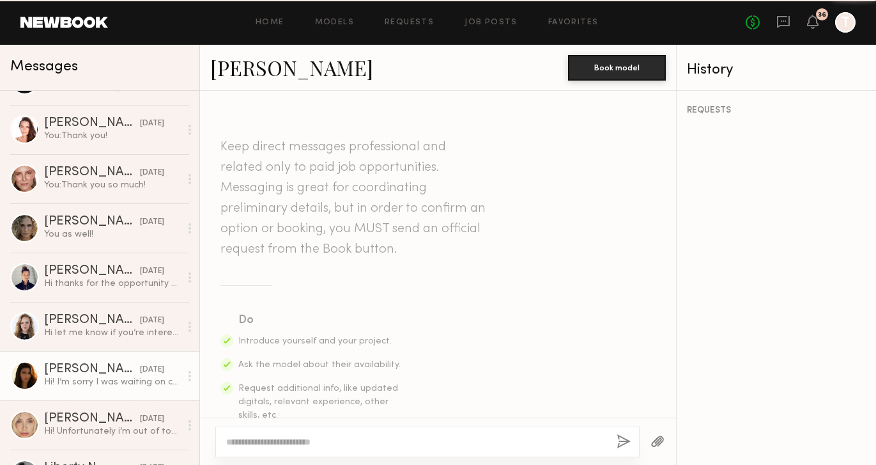
scroll to position [863, 0]
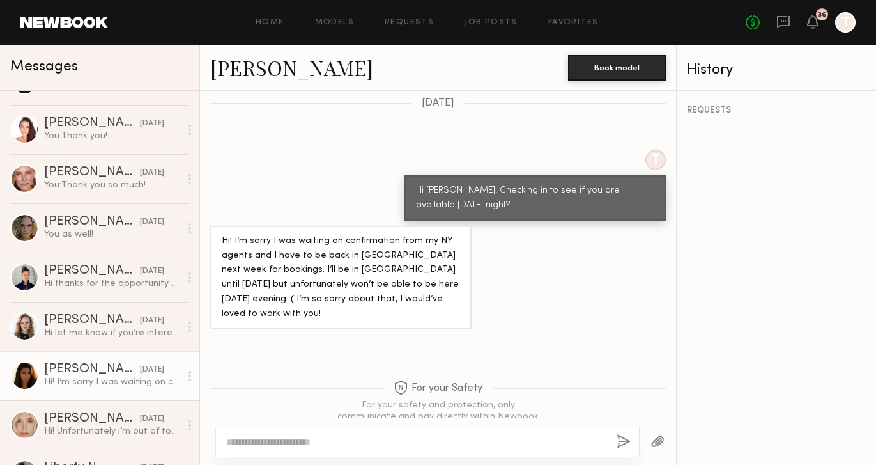
click at [259, 73] on link "Taylor Q." at bounding box center [291, 67] width 163 height 27
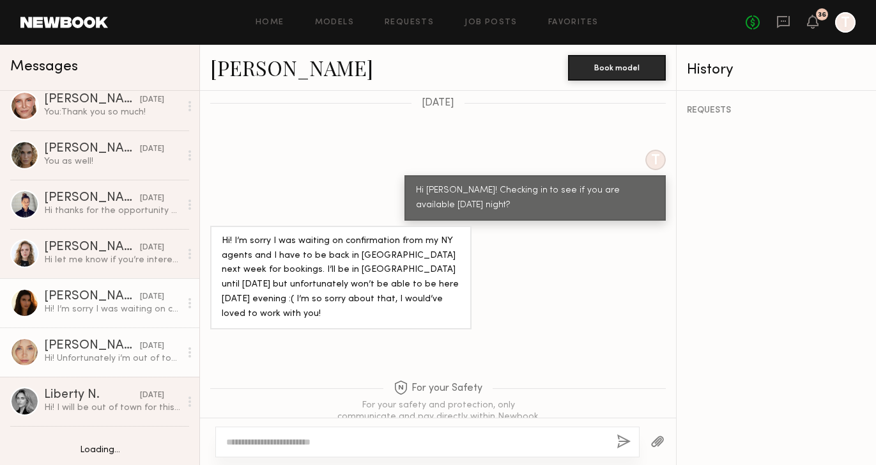
scroll to position [613, 0]
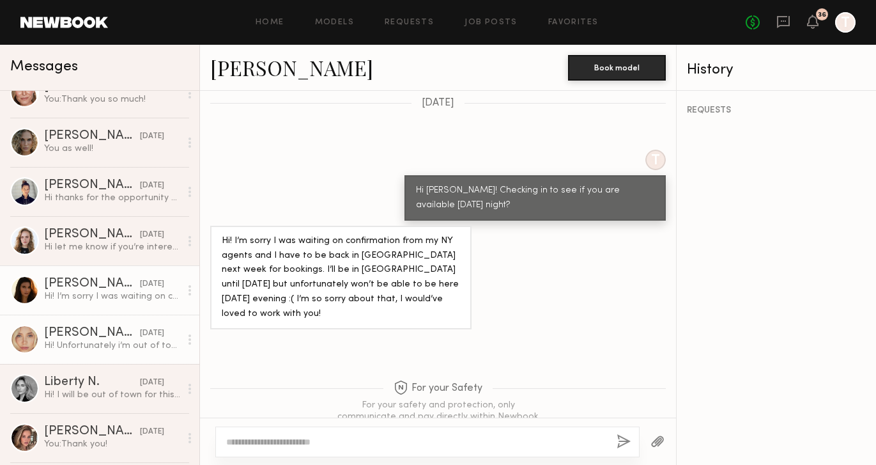
click at [82, 343] on div "Hi! Unfortunately i’m out of town the 27-july 8" at bounding box center [112, 345] width 136 height 12
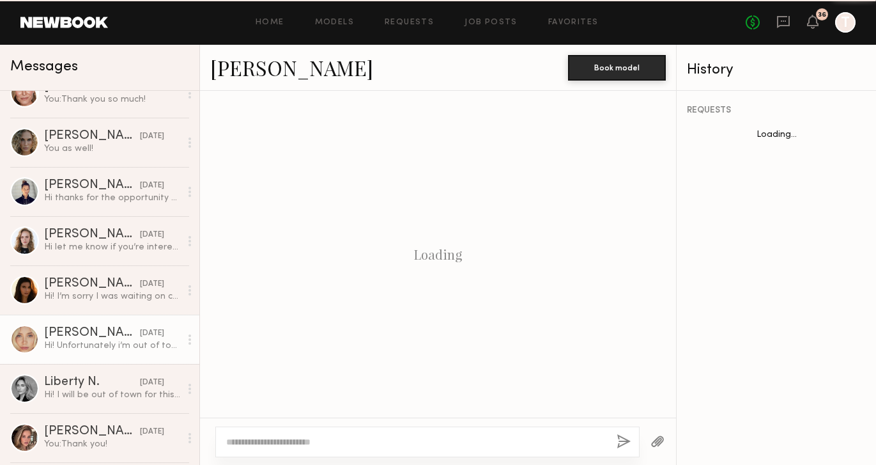
scroll to position [652, 0]
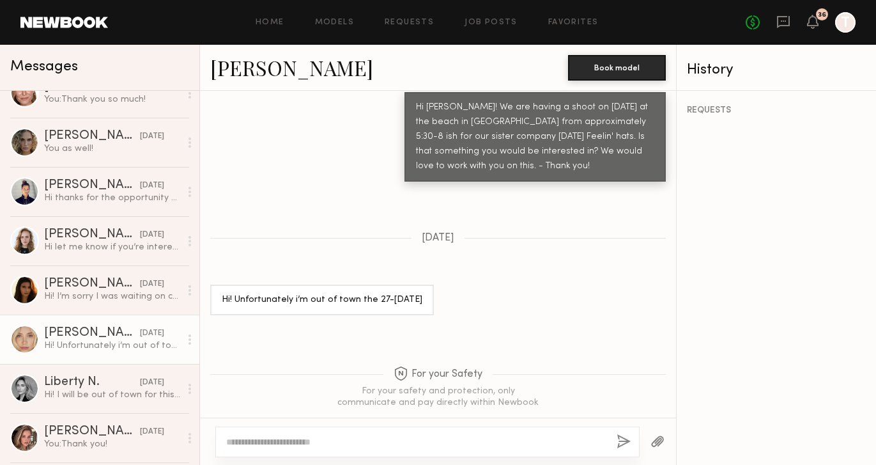
click at [265, 72] on link "Louise B." at bounding box center [291, 67] width 163 height 27
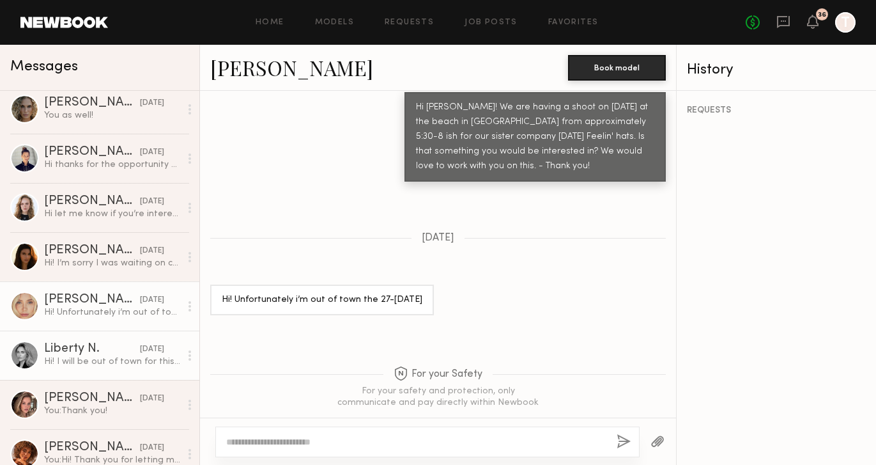
scroll to position [659, 0]
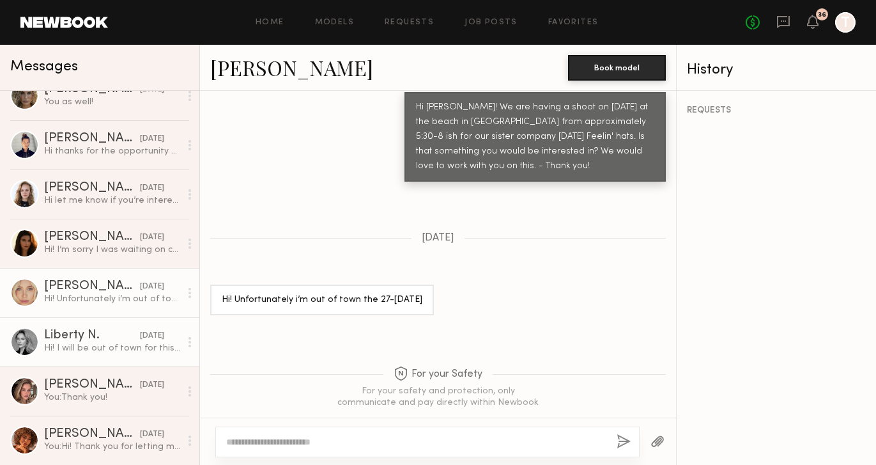
click at [104, 342] on div "Hi! I will be out of town for this date 🥹 if the date is flexible let me know! …" at bounding box center [112, 348] width 136 height 12
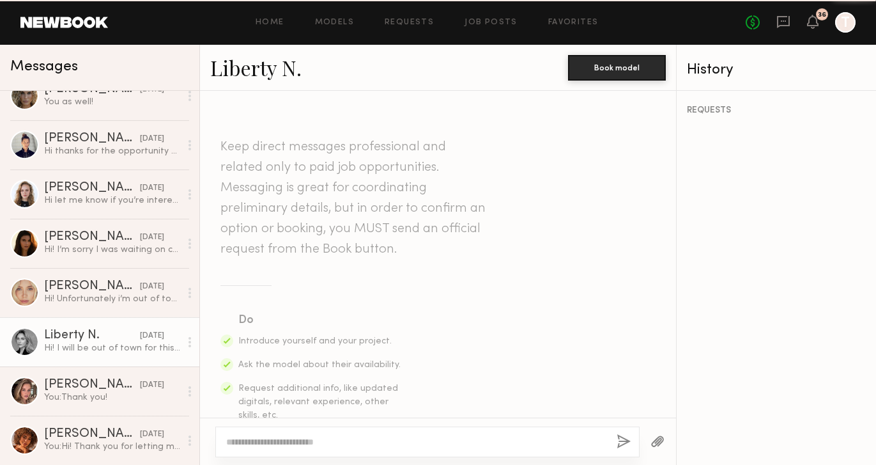
scroll to position [628, 0]
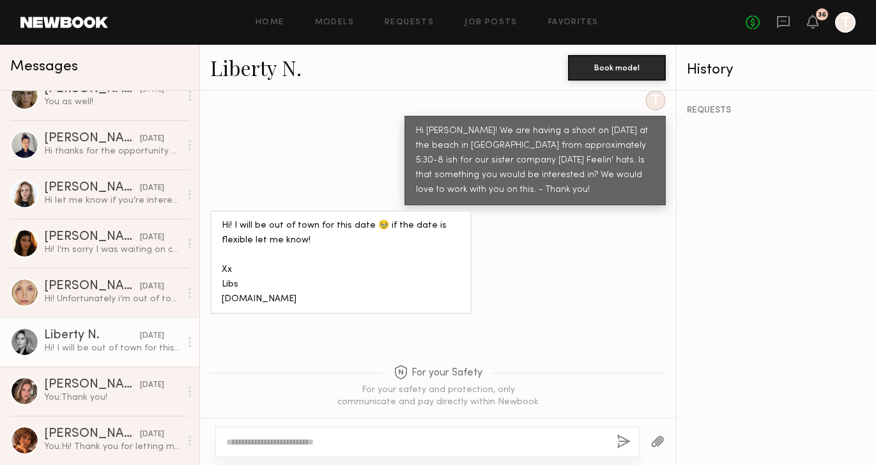
click at [265, 73] on link "Liberty N." at bounding box center [255, 67] width 91 height 27
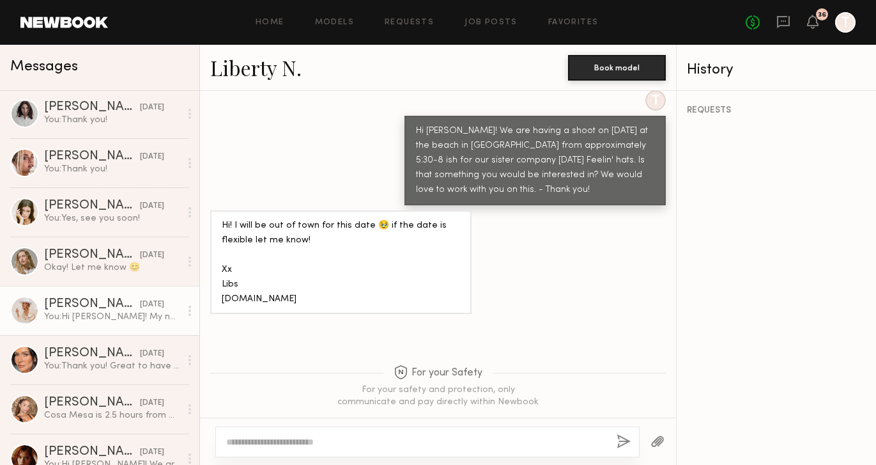
scroll to position [1299, 0]
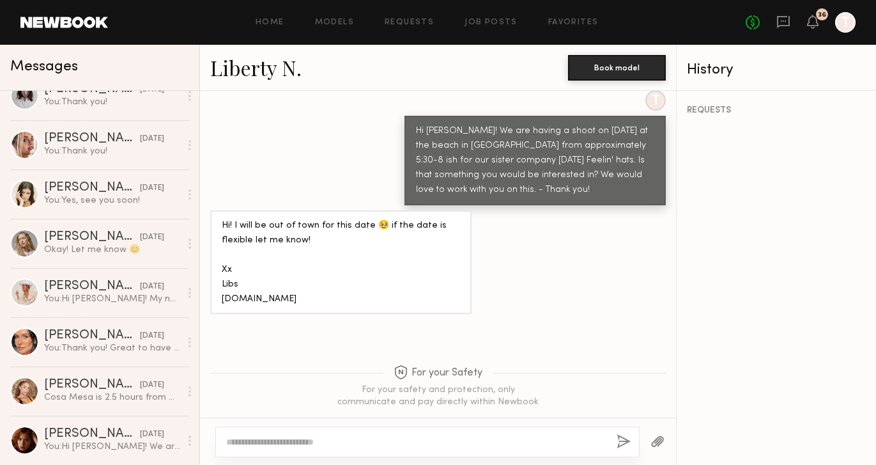
click at [80, 18] on link at bounding box center [64, 23] width 88 height 12
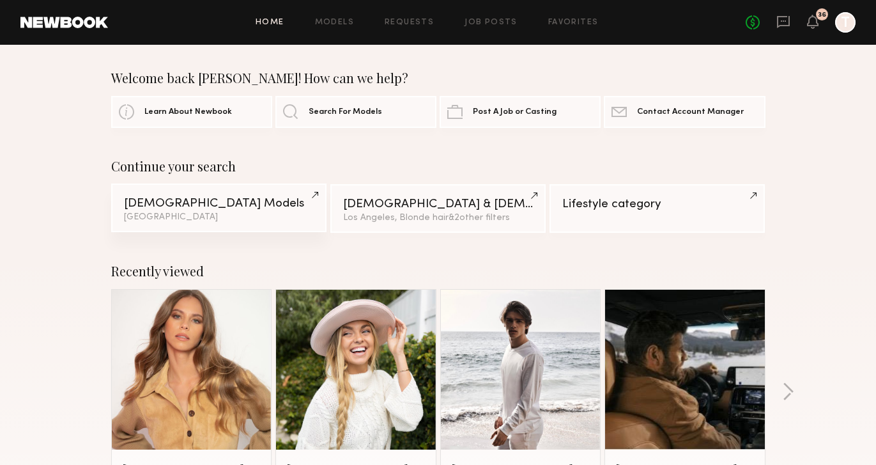
click at [208, 206] on div "Male Models" at bounding box center [219, 203] width 190 height 12
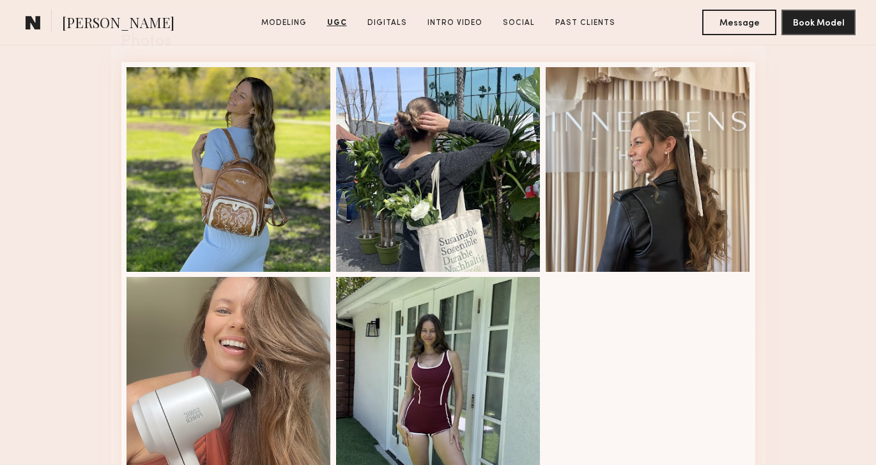
scroll to position [1875, 0]
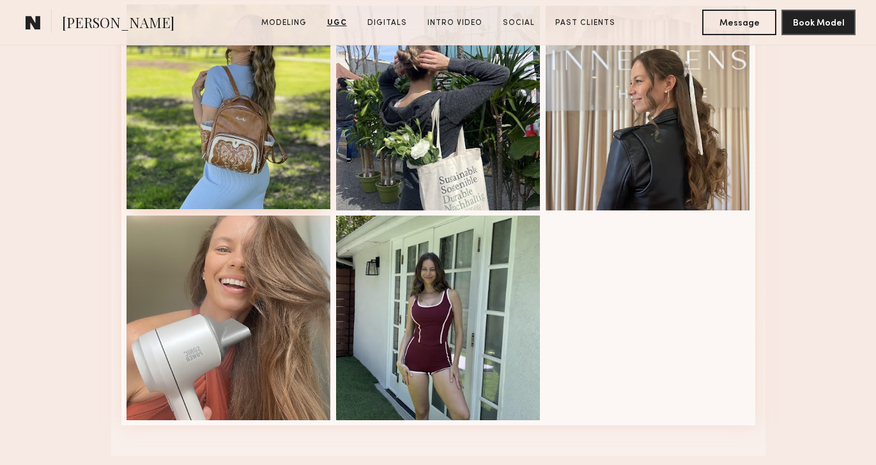
click at [254, 153] on div at bounding box center [229, 106] width 204 height 204
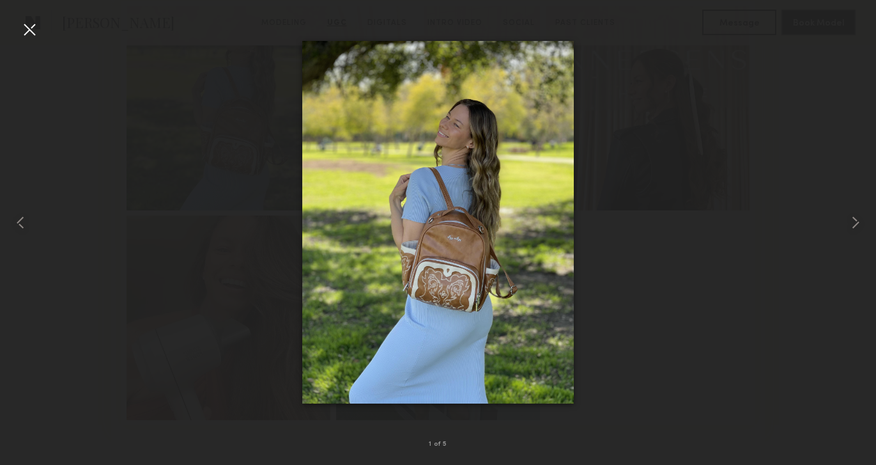
click at [27, 34] on div at bounding box center [29, 29] width 20 height 20
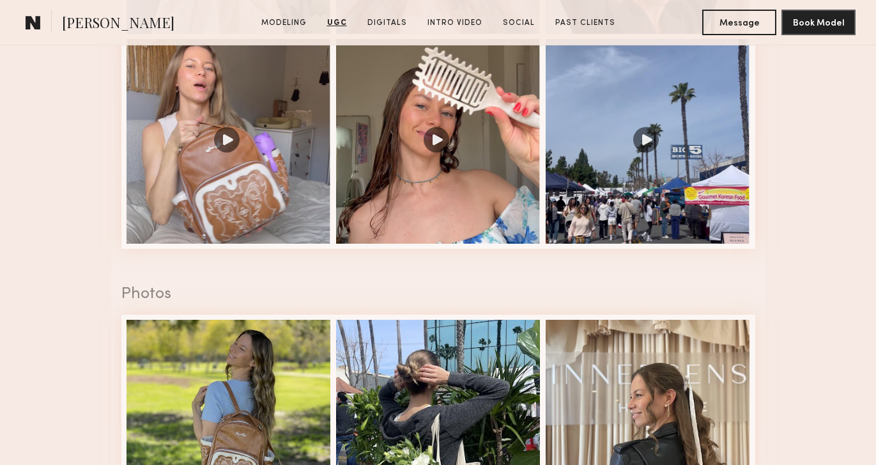
scroll to position [1455, 0]
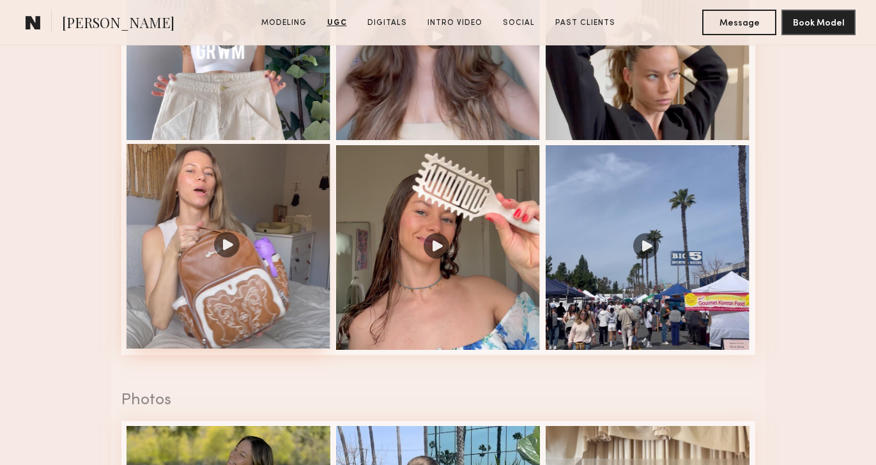
click at [236, 240] on div at bounding box center [229, 246] width 204 height 204
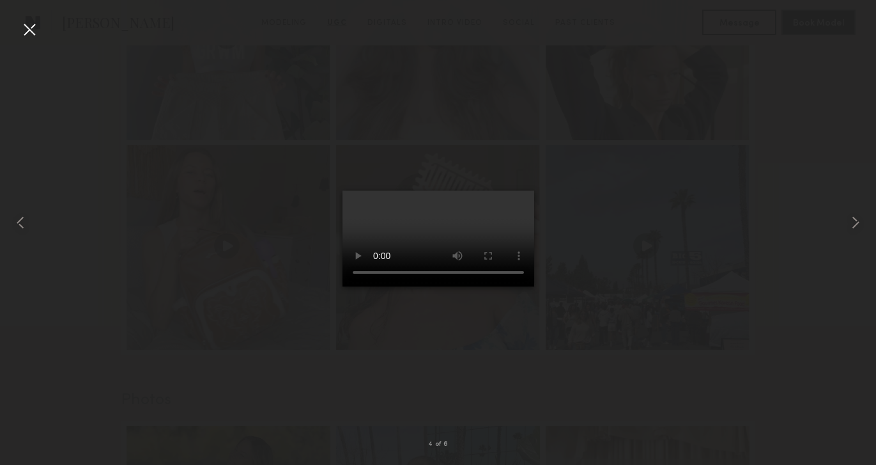
click at [31, 23] on div at bounding box center [29, 29] width 20 height 20
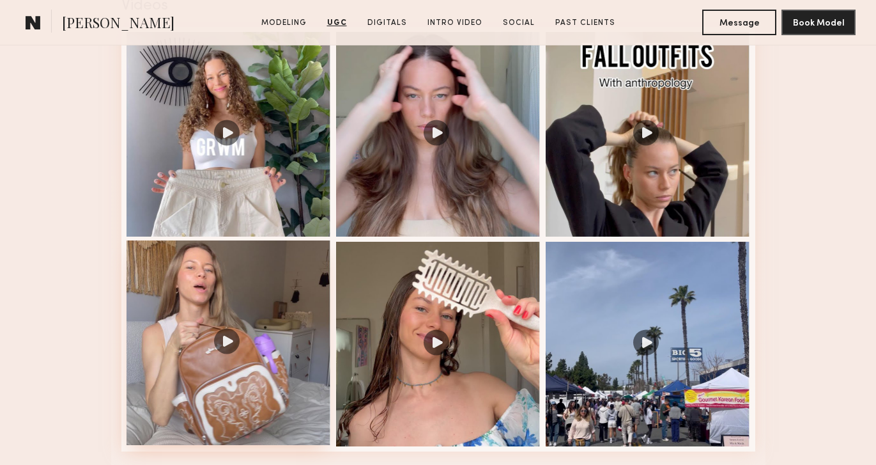
scroll to position [1358, 0]
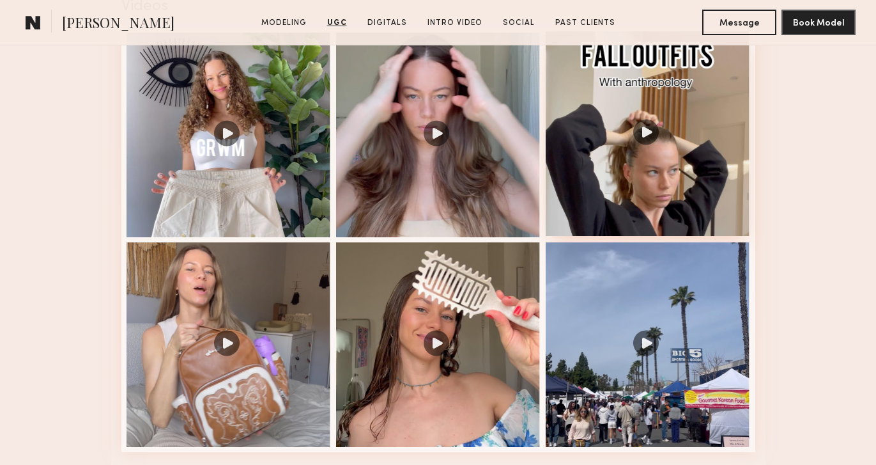
click at [608, 185] on div at bounding box center [648, 133] width 204 height 204
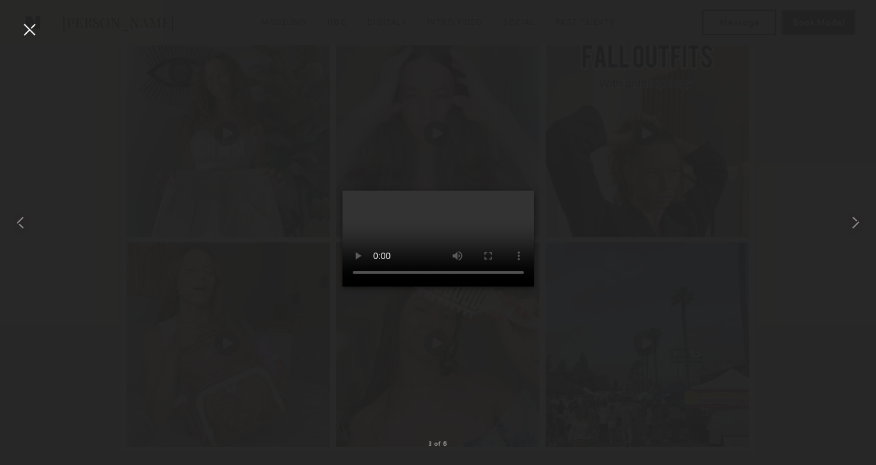
click at [27, 35] on div at bounding box center [29, 29] width 20 height 20
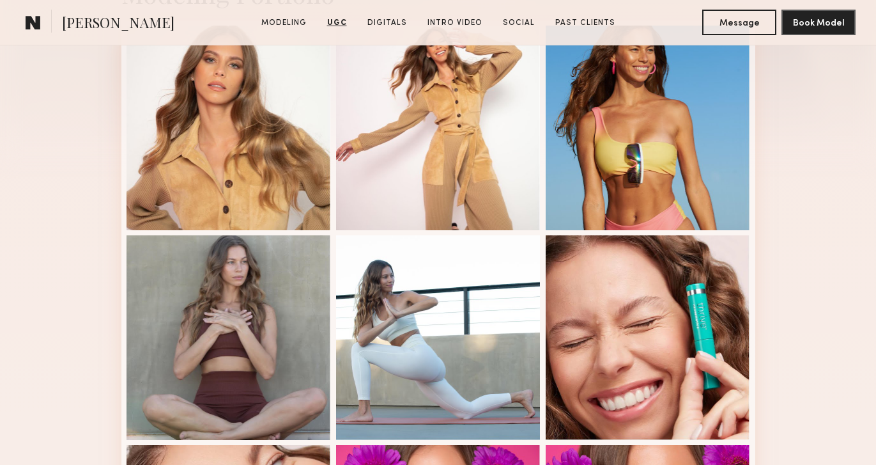
scroll to position [0, 0]
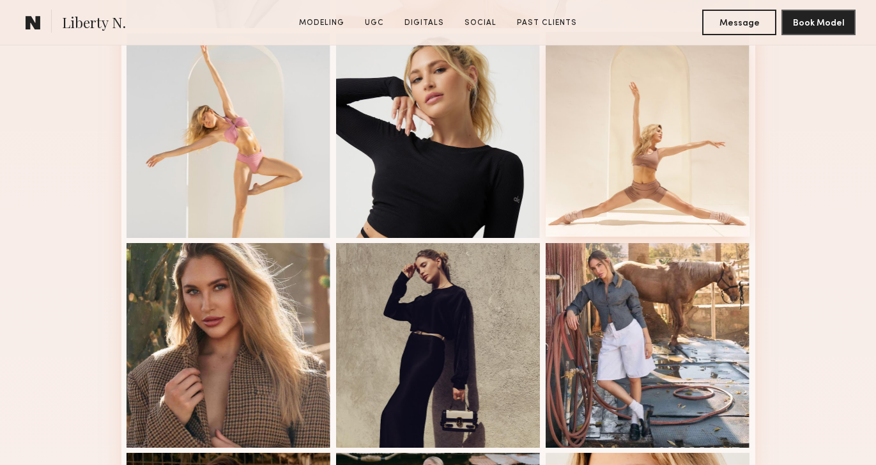
scroll to position [557, 0]
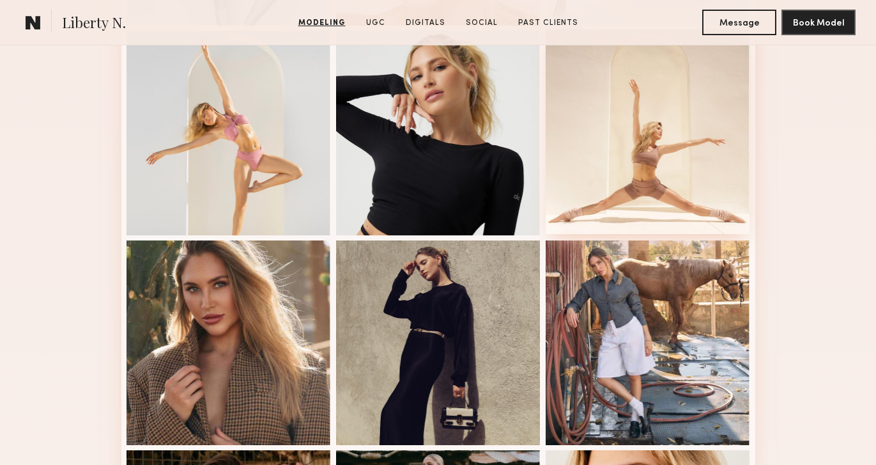
click at [654, 103] on div at bounding box center [648, 131] width 204 height 204
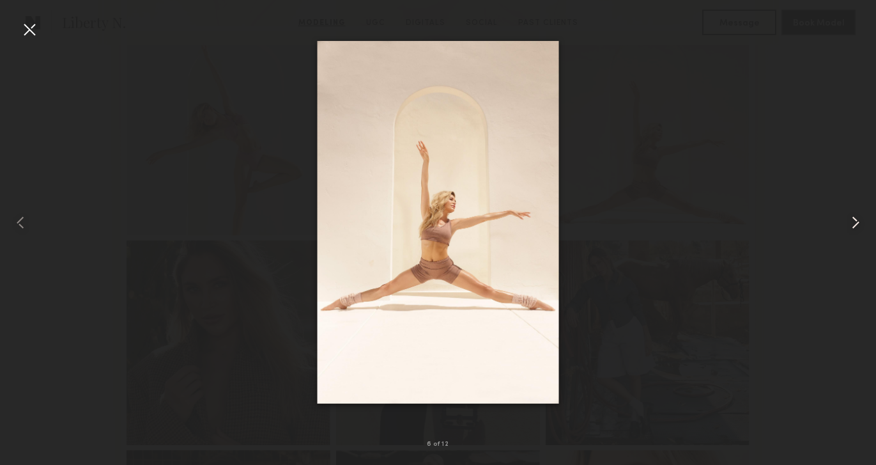
click at [856, 223] on common-icon at bounding box center [855, 222] width 20 height 20
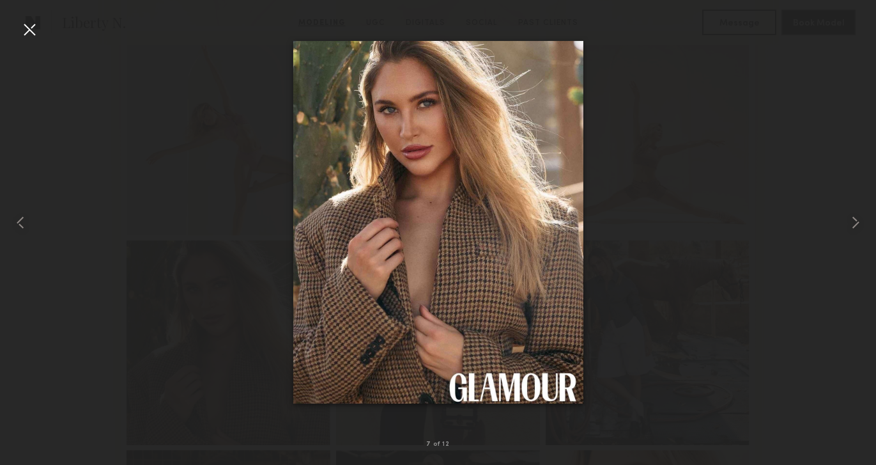
click at [33, 34] on div at bounding box center [29, 29] width 20 height 20
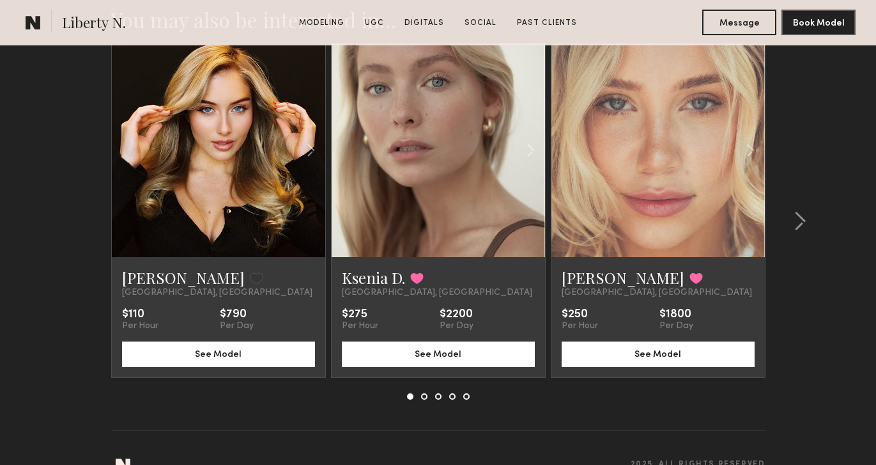
scroll to position [3860, 0]
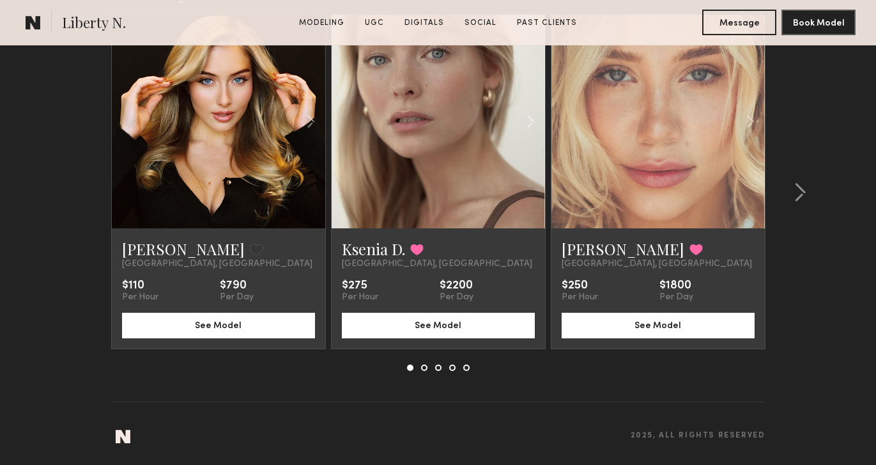
click at [424, 367] on button at bounding box center [424, 367] width 6 height 6
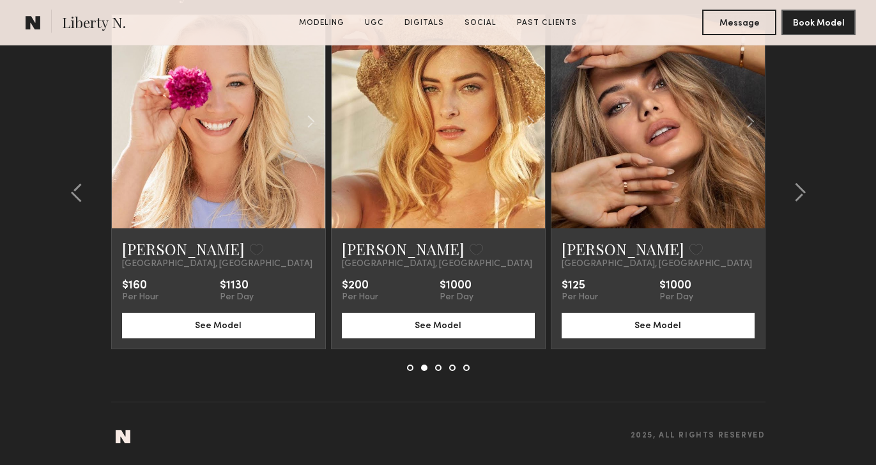
click at [442, 369] on div at bounding box center [438, 367] width 63 height 6
click at [439, 369] on button at bounding box center [438, 367] width 6 height 6
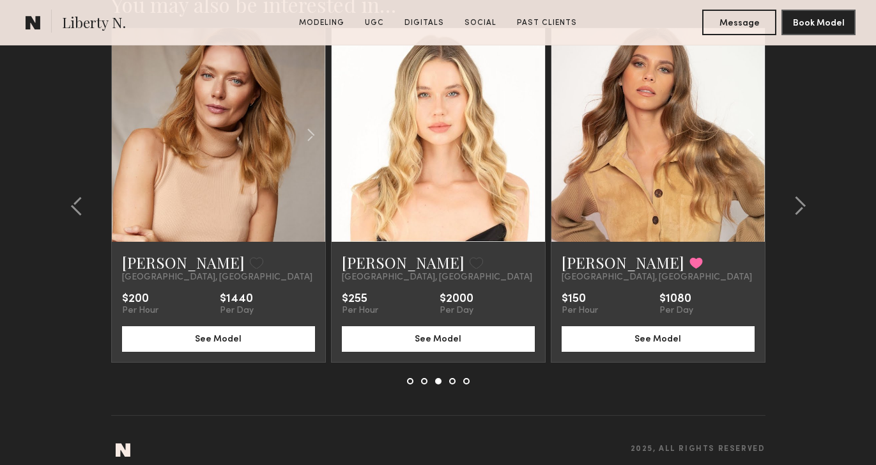
scroll to position [3842, 0]
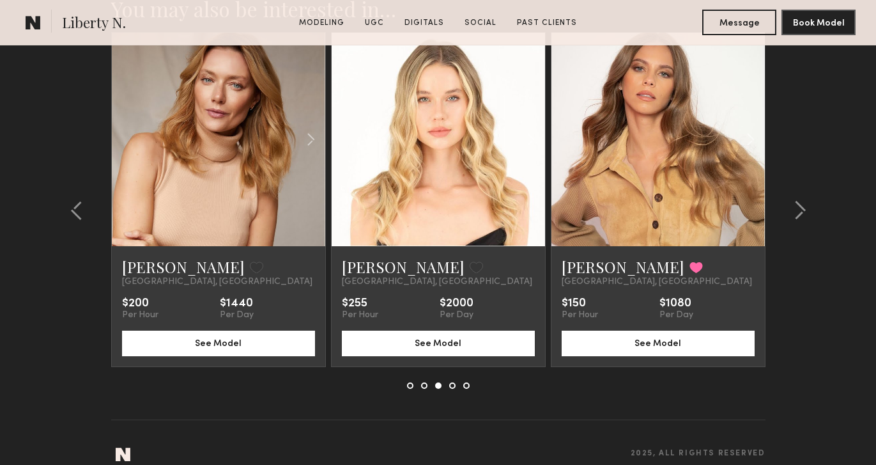
click at [452, 387] on button at bounding box center [452, 385] width 6 height 6
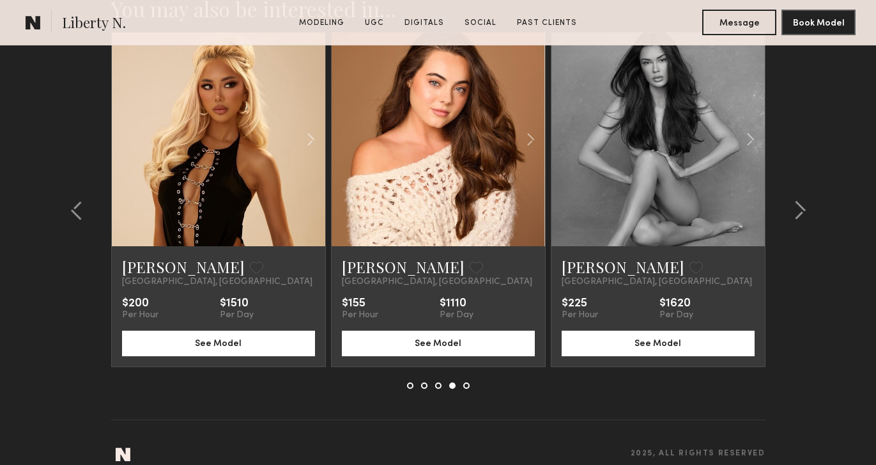
click at [466, 387] on button at bounding box center [466, 385] width 6 height 6
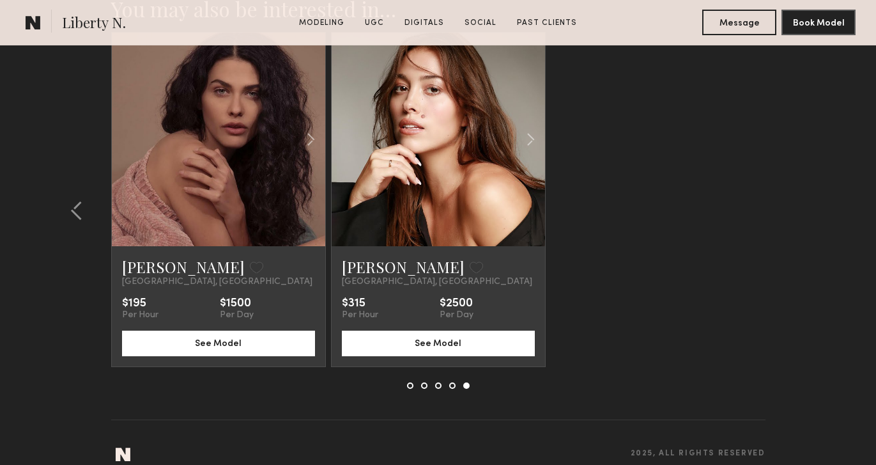
click at [458, 196] on link at bounding box center [438, 139] width 73 height 213
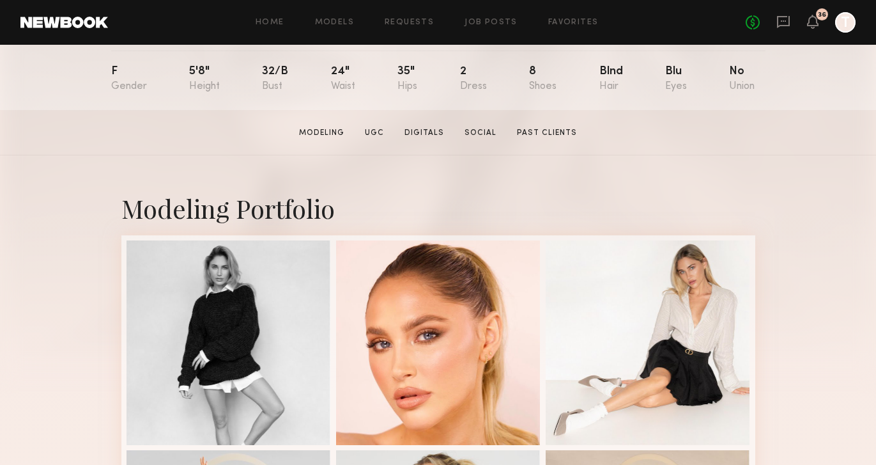
scroll to position [0, 0]
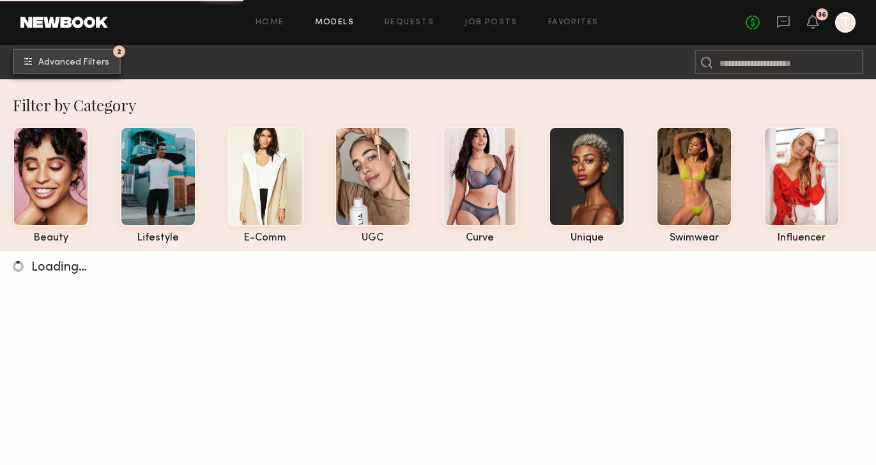
click at [96, 66] on span "Advanced Filters" at bounding box center [73, 62] width 71 height 9
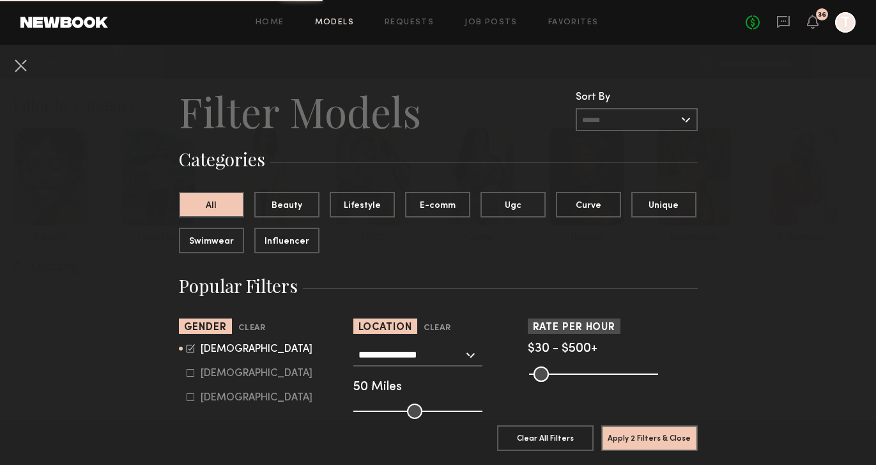
click at [203, 373] on div "Female" at bounding box center [257, 373] width 112 height 8
type input "*"
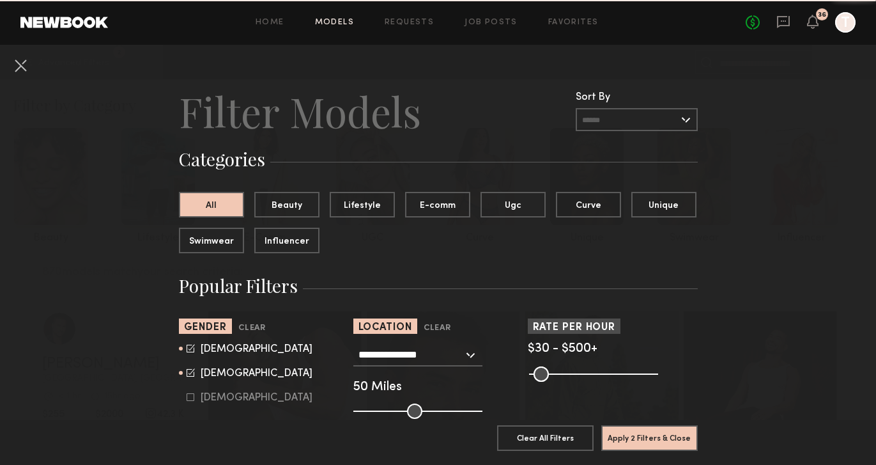
click at [203, 341] on nb-browse-filter "Gender Clear Male Female Non-binary" at bounding box center [264, 360] width 170 height 85
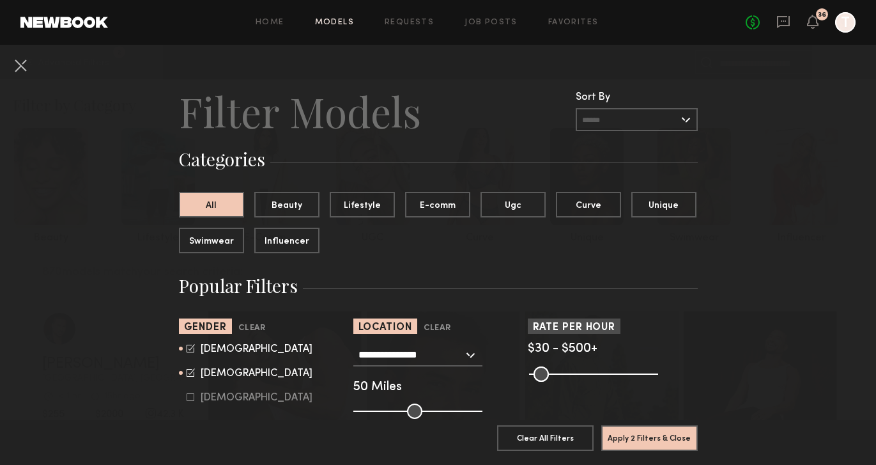
click at [203, 350] on div "Male" at bounding box center [257, 349] width 112 height 8
type input "**"
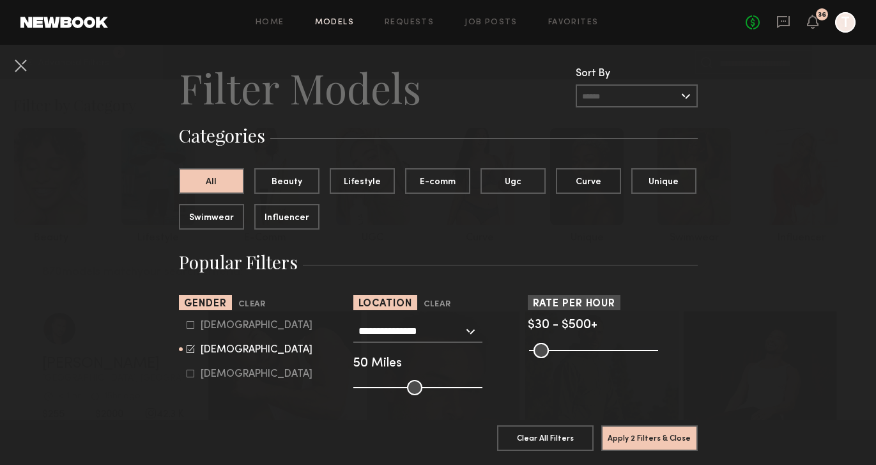
scroll to position [43, 0]
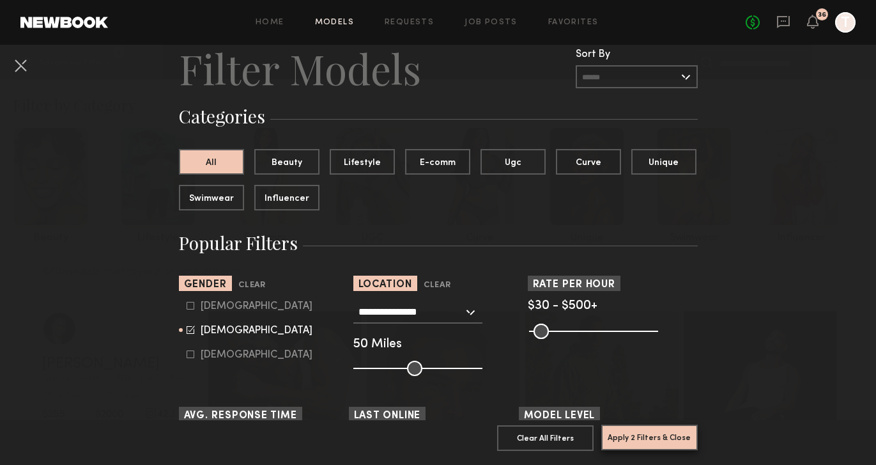
click at [644, 436] on button "Apply 2 Filters & Close" at bounding box center [649, 437] width 96 height 26
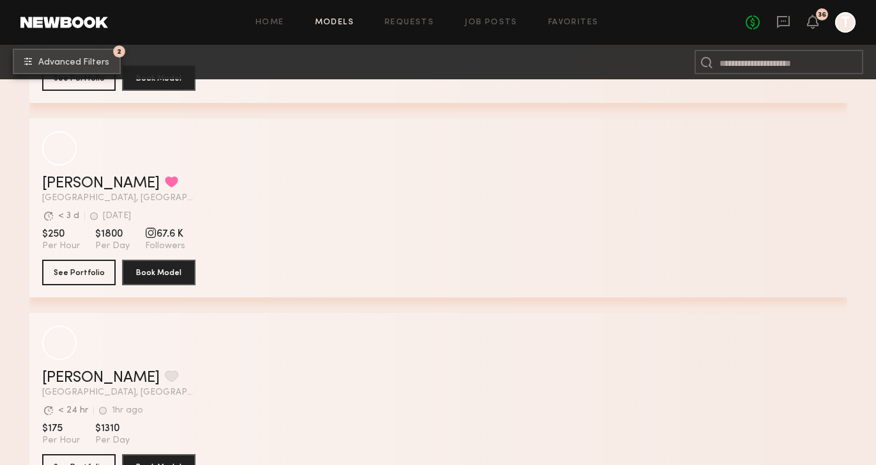
scroll to position [2398, 0]
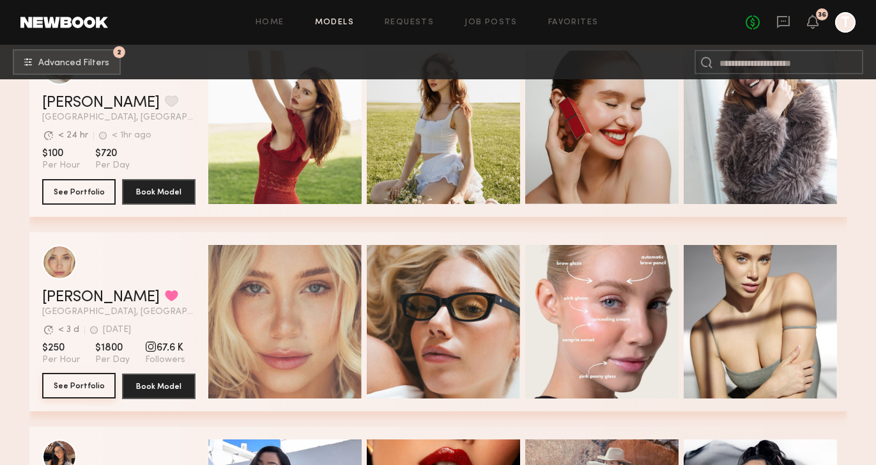
click at [91, 383] on button "See Portfolio" at bounding box center [78, 386] width 73 height 26
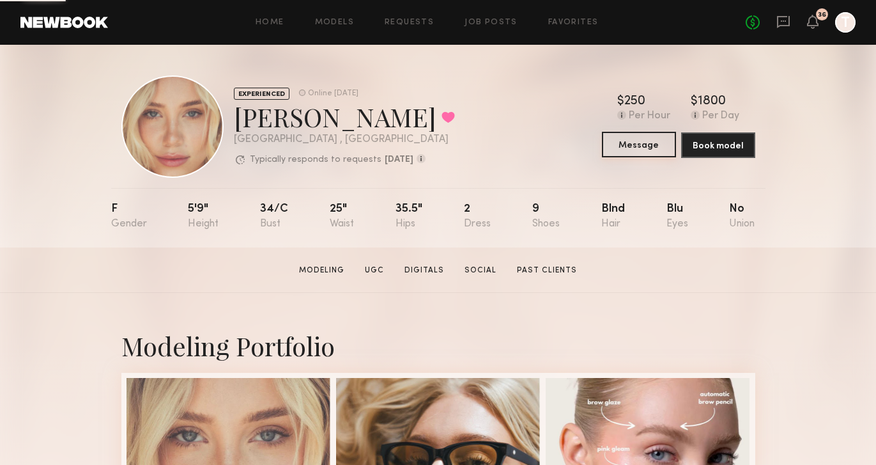
click at [636, 145] on button "Message" at bounding box center [639, 145] width 74 height 26
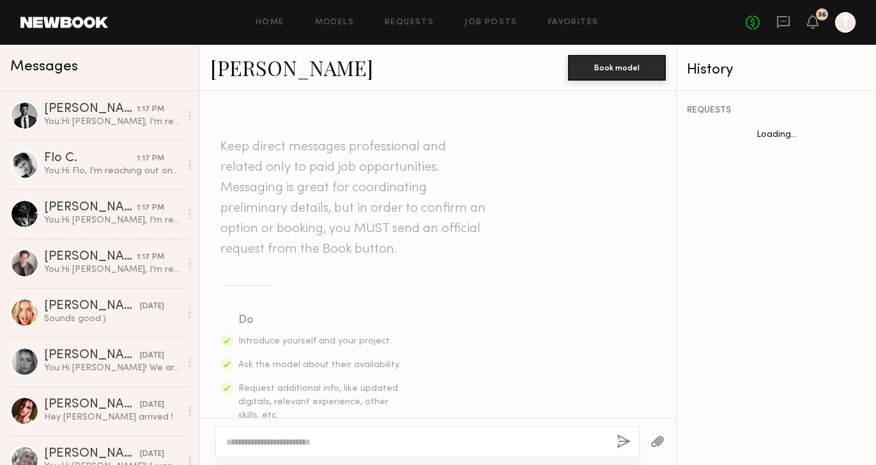
scroll to position [652, 0]
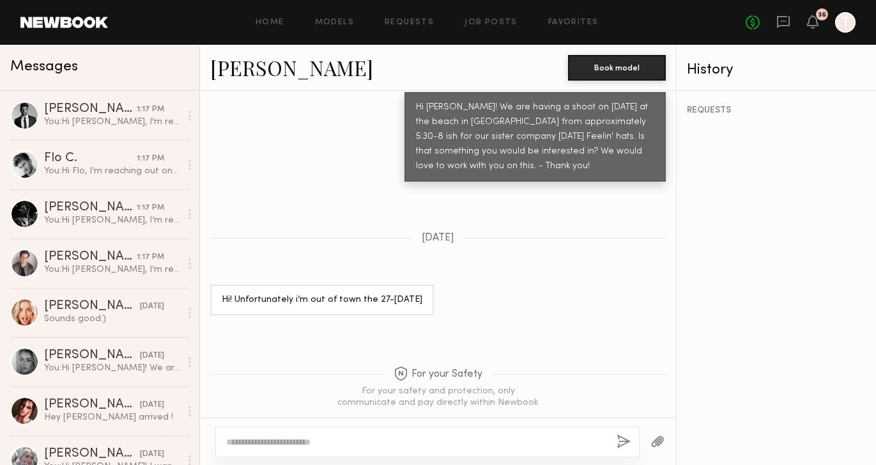
click at [297, 443] on textarea at bounding box center [416, 441] width 380 height 13
click at [444, 440] on textarea "**********" at bounding box center [416, 441] width 380 height 13
click at [501, 449] on div "**********" at bounding box center [427, 441] width 424 height 31
click at [499, 440] on textarea "**********" at bounding box center [416, 441] width 380 height 13
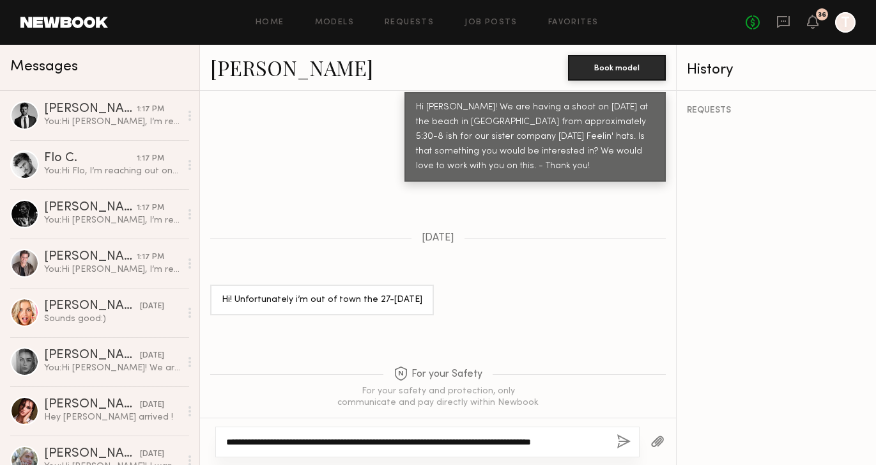
scroll to position [652, 0]
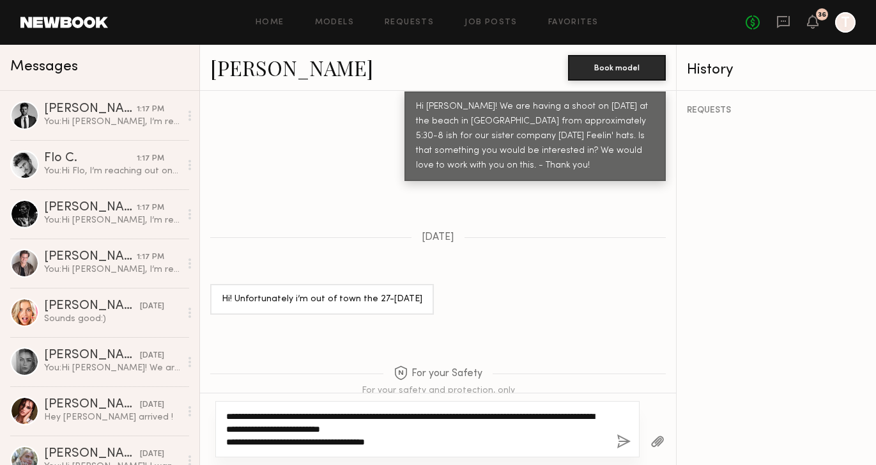
click at [415, 440] on textarea "**********" at bounding box center [416, 429] width 380 height 38
paste textarea "**********"
click at [461, 424] on textarea "**********" at bounding box center [416, 429] width 380 height 38
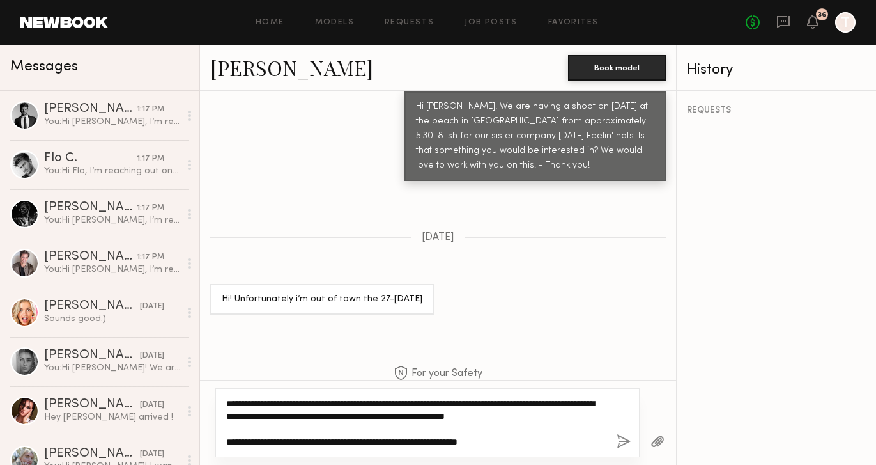
type textarea "**********"
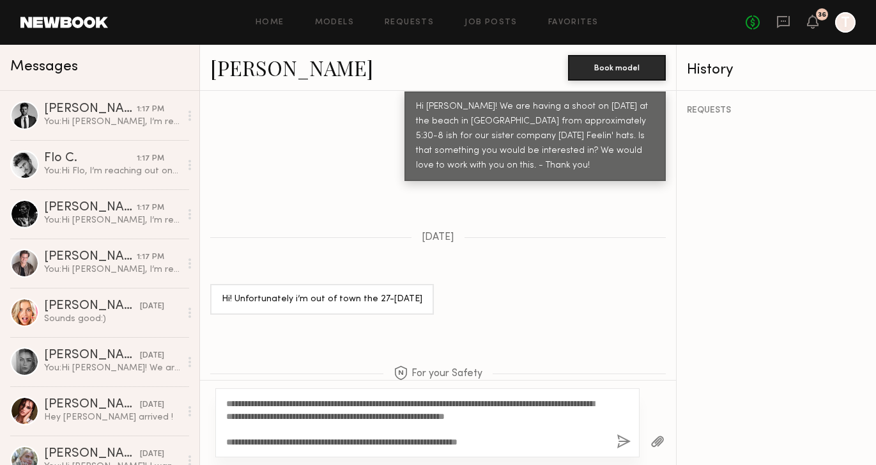
click at [624, 439] on button "button" at bounding box center [624, 442] width 14 height 16
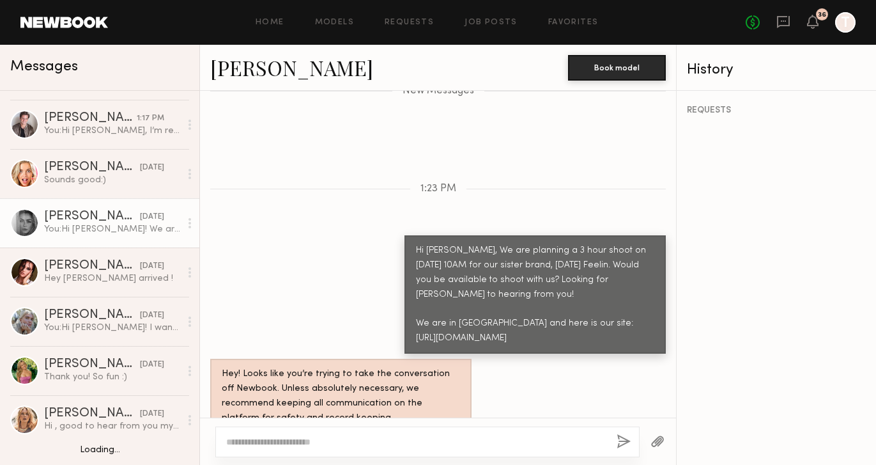
scroll to position [185, 0]
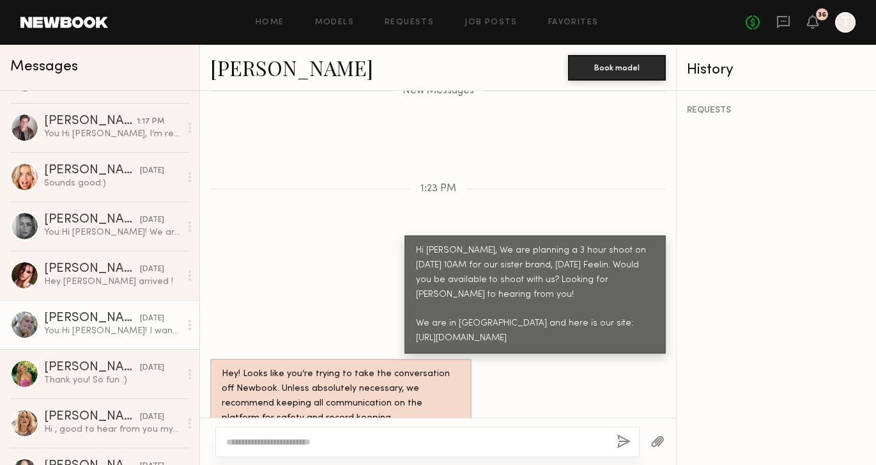
click at [82, 323] on div "Katie B." at bounding box center [92, 318] width 96 height 13
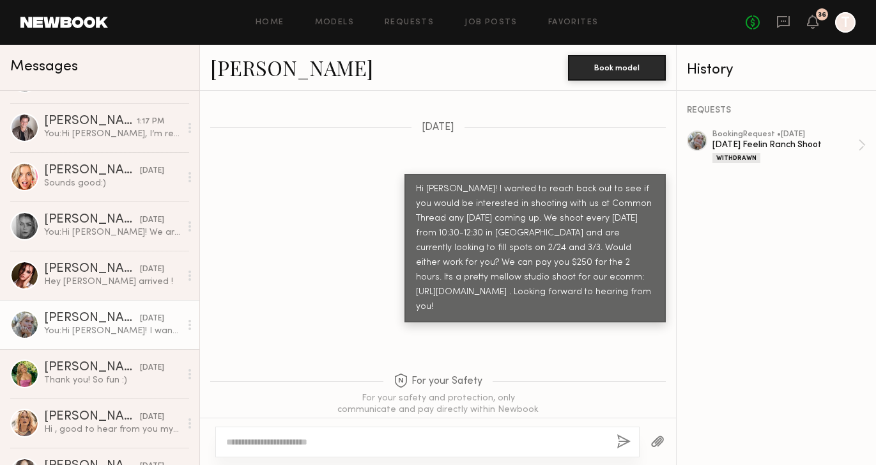
scroll to position [1197, 0]
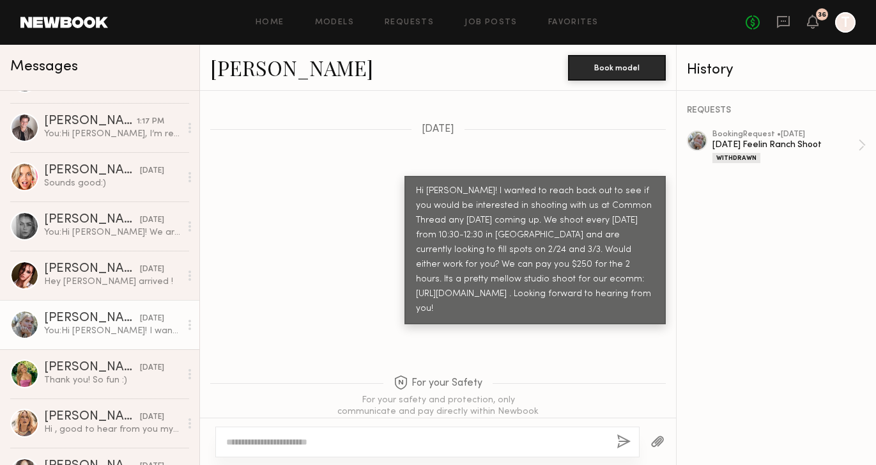
click at [242, 69] on link "Katie B." at bounding box center [291, 67] width 163 height 27
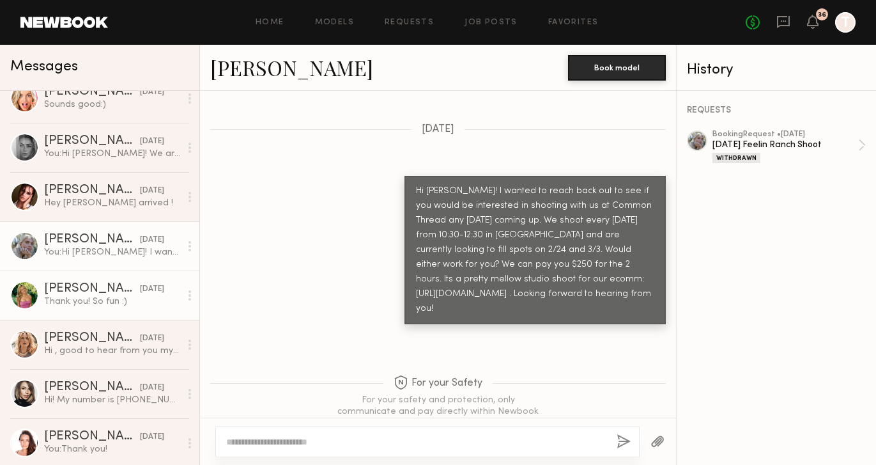
scroll to position [0, 0]
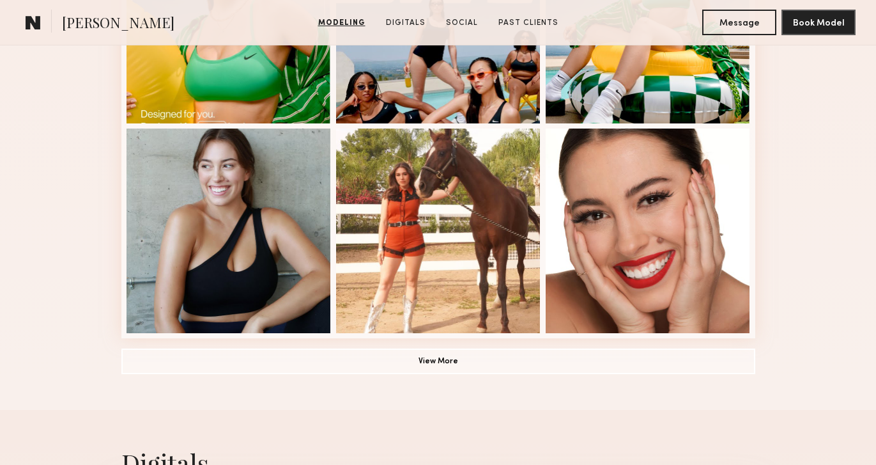
scroll to position [851, 0]
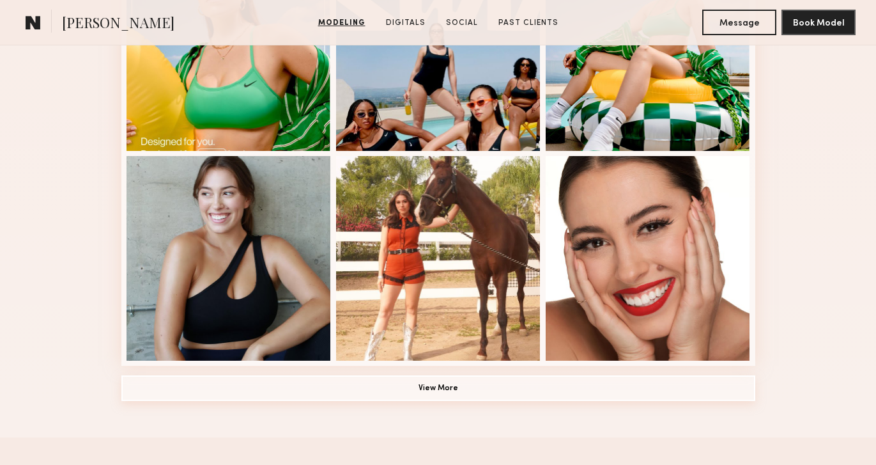
click at [447, 390] on button "View More" at bounding box center [438, 388] width 634 height 26
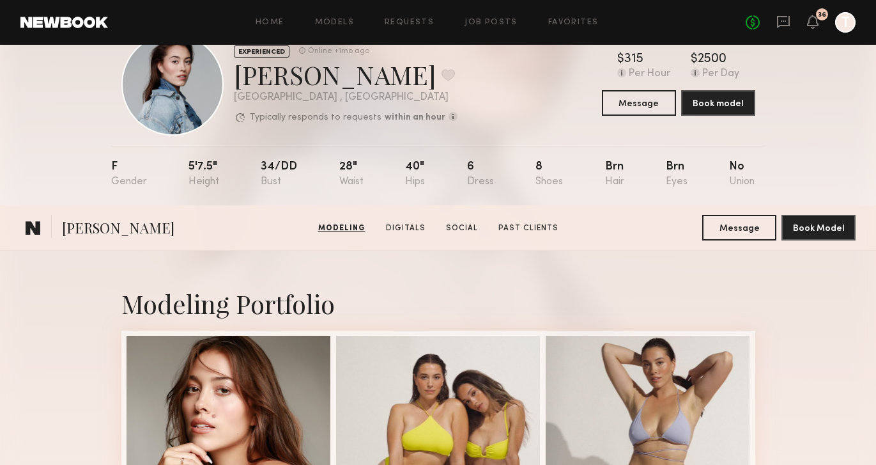
scroll to position [0, 0]
